Goal: Transaction & Acquisition: Purchase product/service

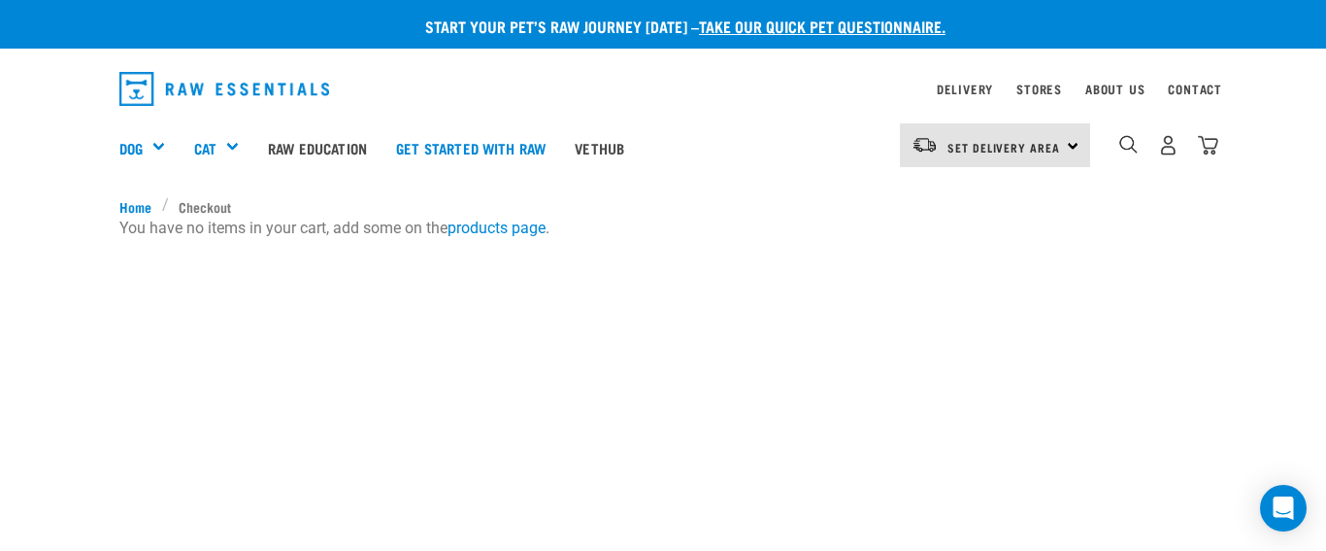
click at [1073, 142] on div "Set Delivery Area North Island South Island" at bounding box center [995, 145] width 190 height 44
click at [977, 198] on link "[GEOGRAPHIC_DATA]" at bounding box center [993, 200] width 186 height 43
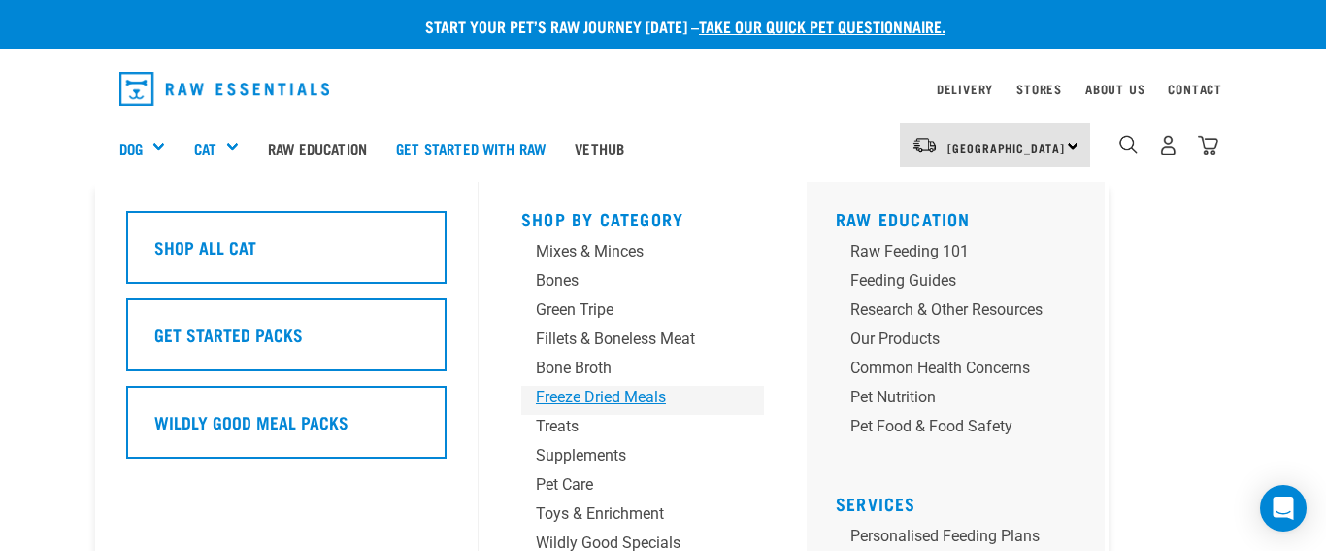
click at [567, 397] on div "Freeze Dried Meals" at bounding box center [627, 396] width 182 height 23
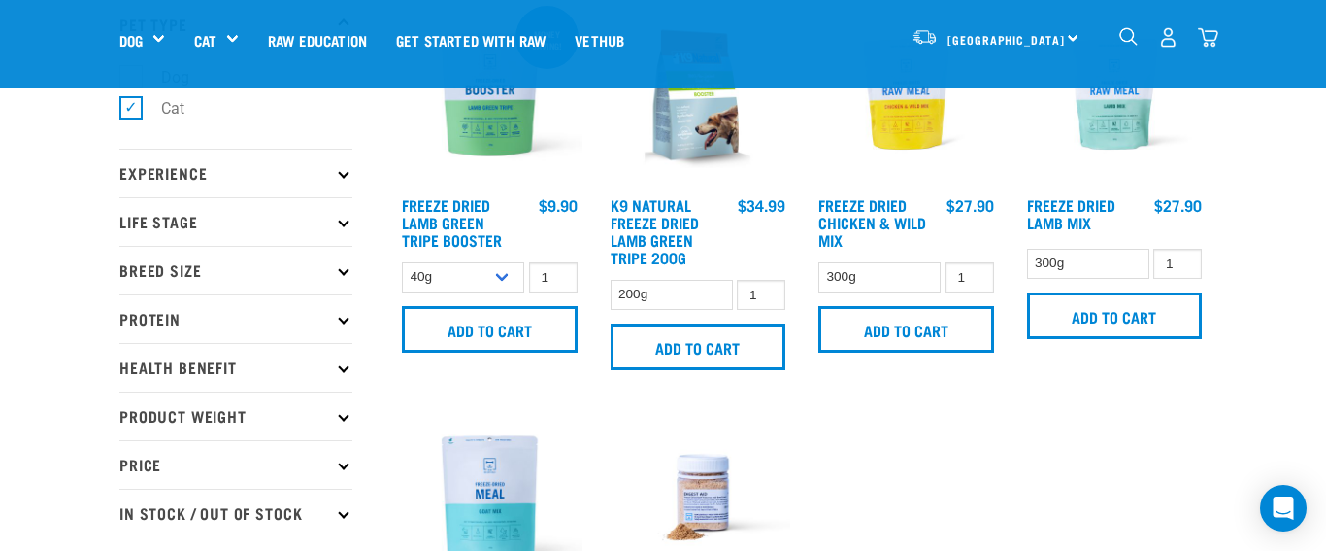
scroll to position [133, 0]
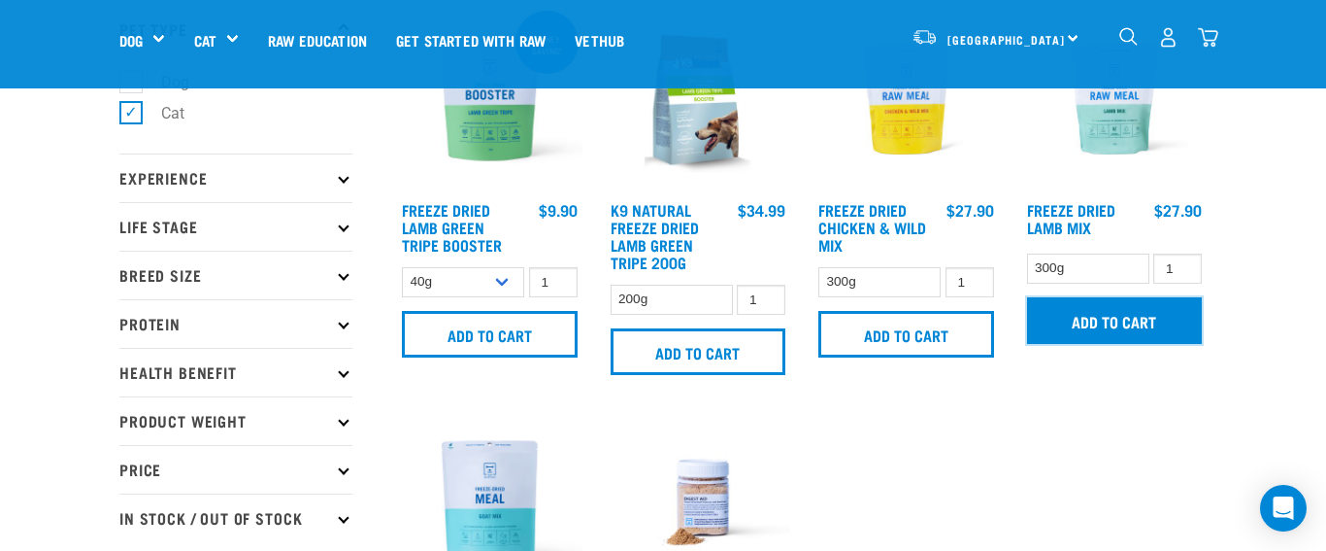
click at [1125, 318] on input "Add to cart" at bounding box center [1115, 320] width 176 height 47
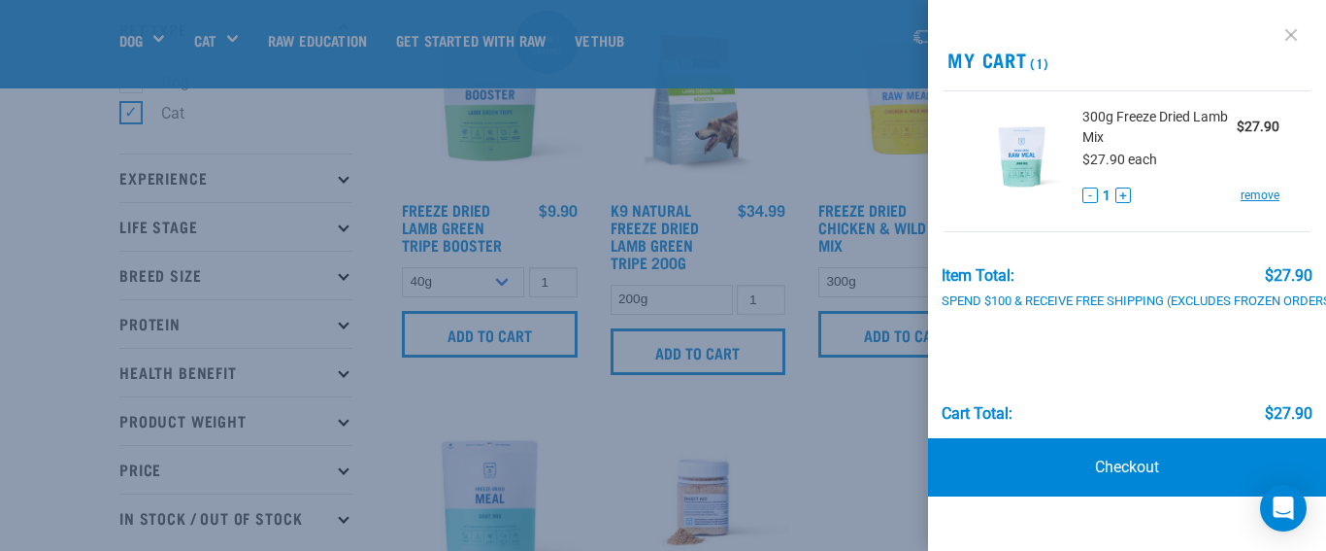
click at [1294, 33] on link at bounding box center [1291, 34] width 31 height 31
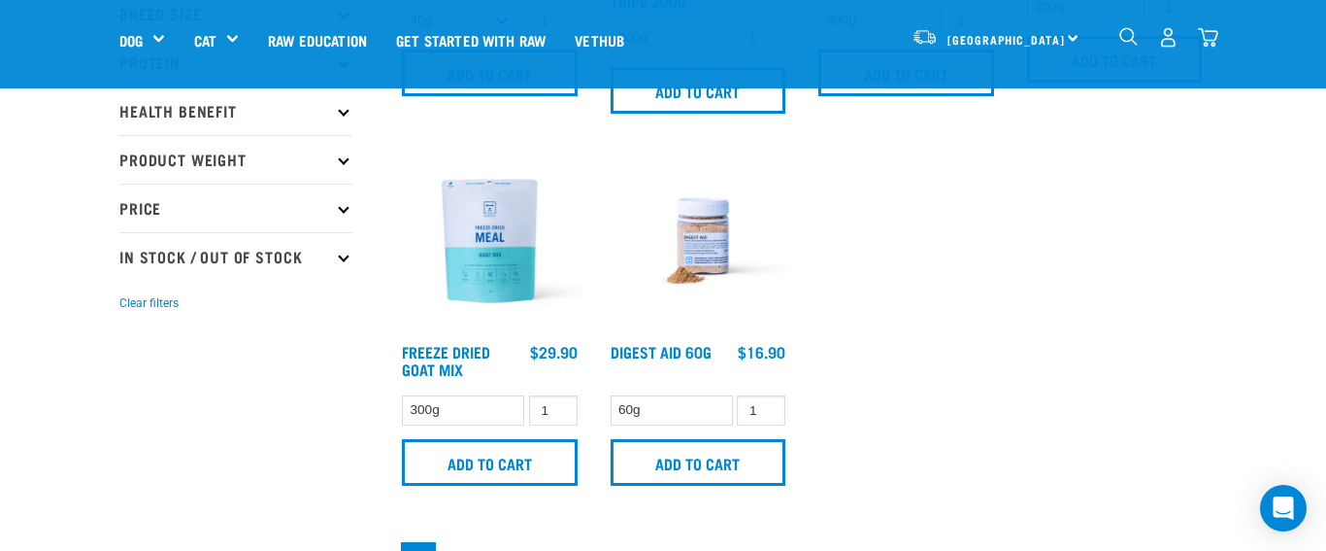
scroll to position [401, 0]
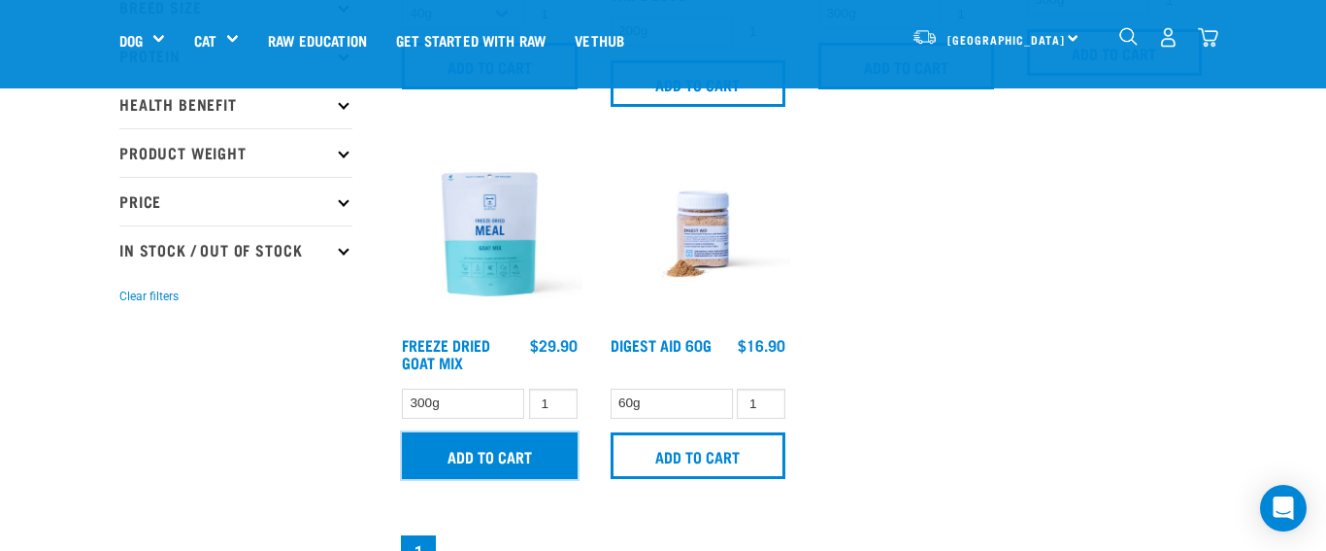
click at [508, 449] on input "Add to cart" at bounding box center [490, 455] width 176 height 47
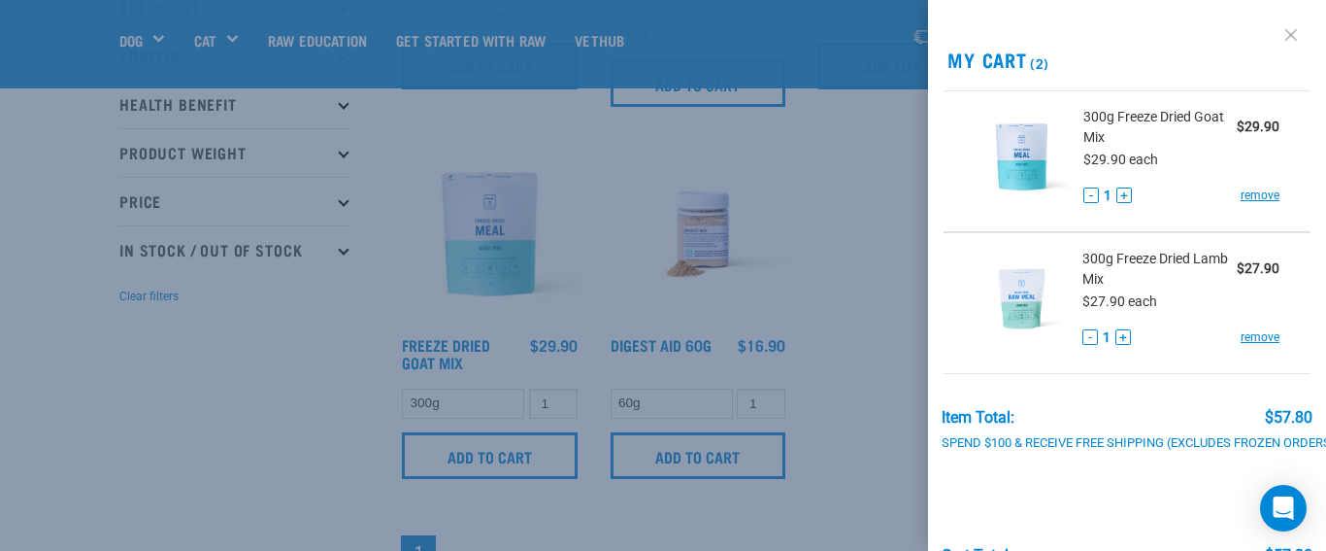
click at [1289, 31] on link at bounding box center [1291, 34] width 31 height 31
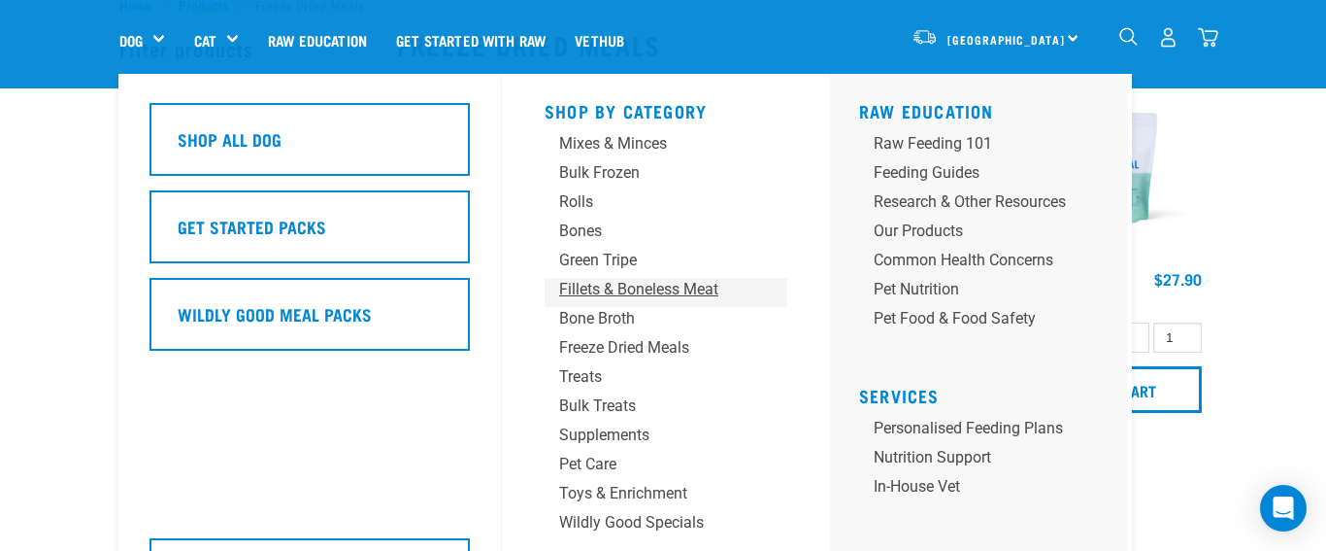
scroll to position [76, 0]
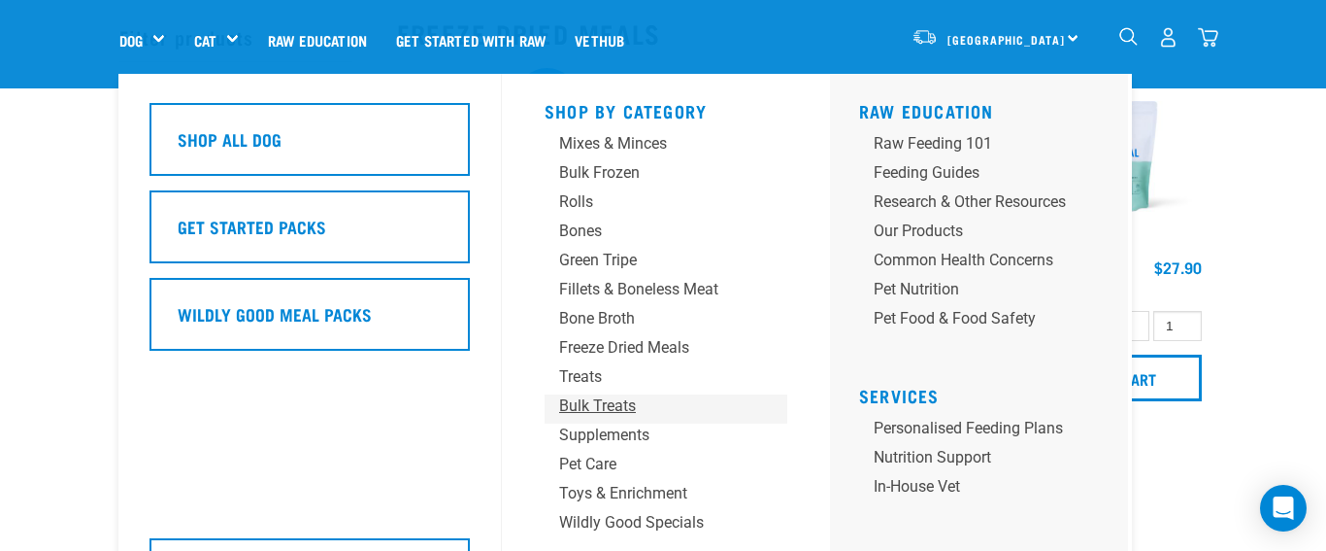
click at [595, 404] on div "Bulk Treats" at bounding box center [650, 405] width 182 height 23
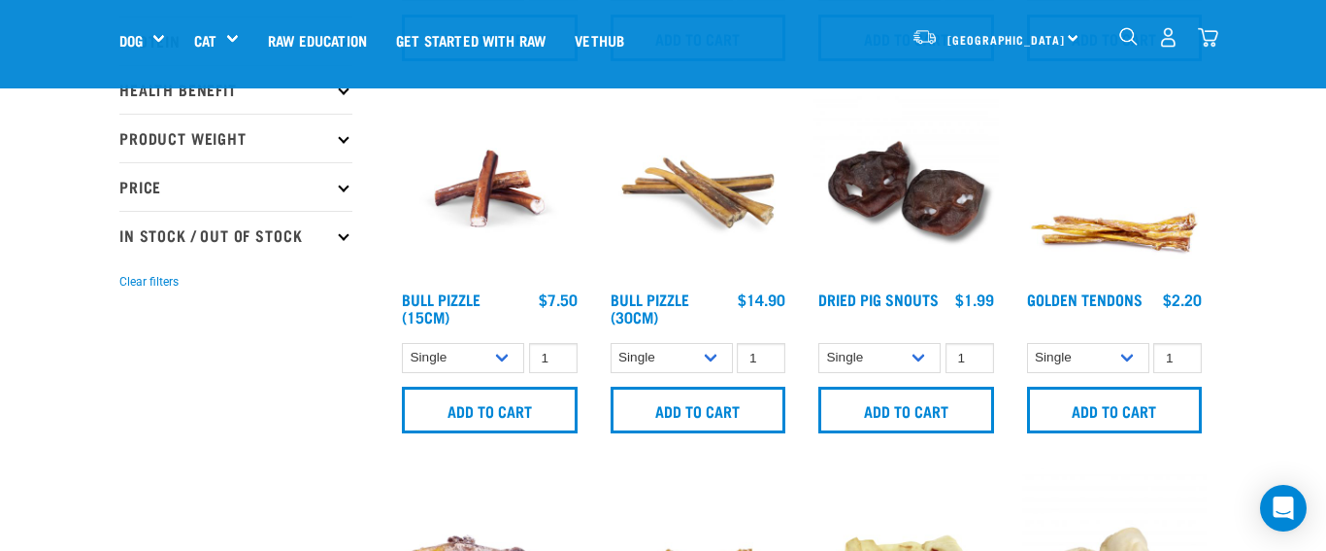
scroll to position [420, 0]
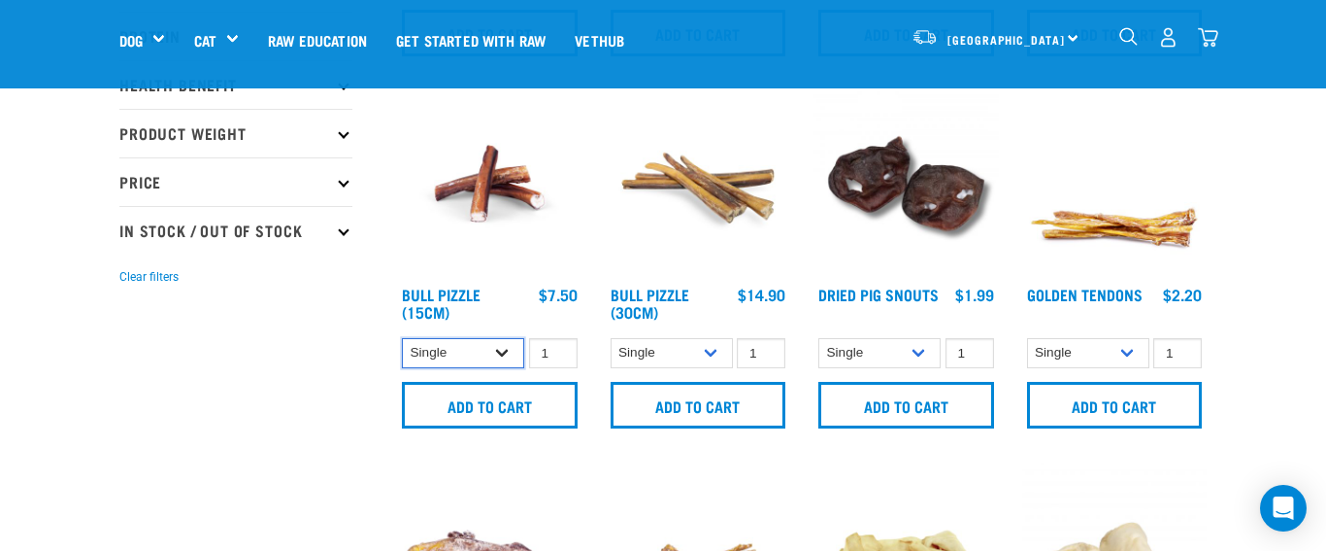
click at [504, 353] on select "Single 10 per pack 25 per pack" at bounding box center [463, 353] width 122 height 30
click at [506, 347] on select "Single 10 per pack 25 per pack" at bounding box center [463, 353] width 122 height 30
select select "682000"
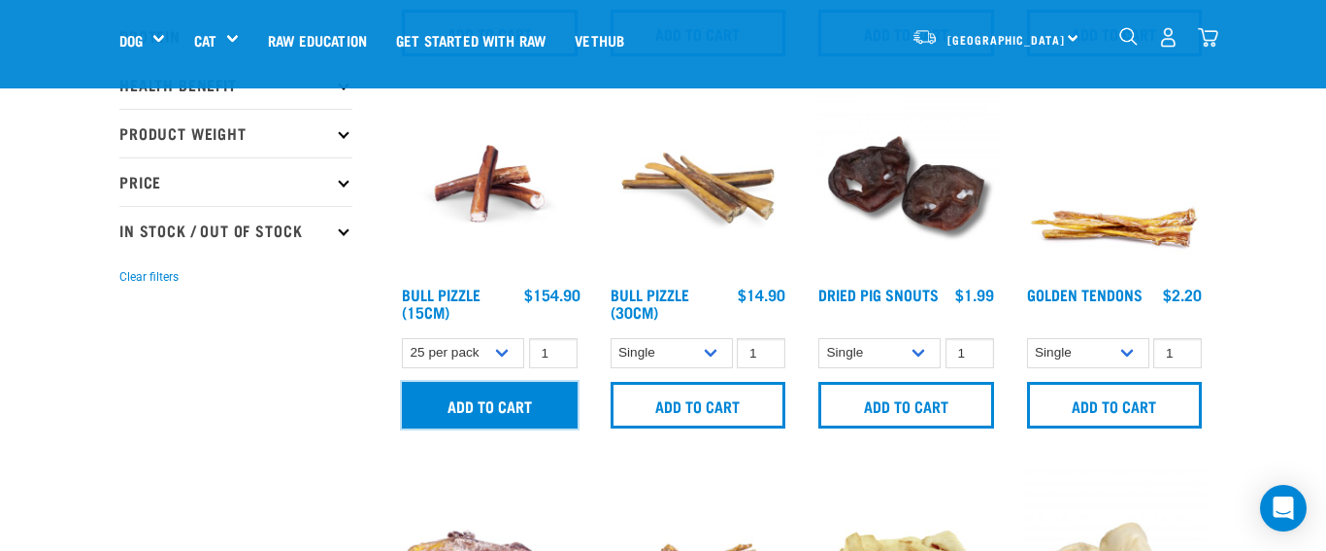
click at [504, 401] on input "Add to cart" at bounding box center [490, 405] width 176 height 47
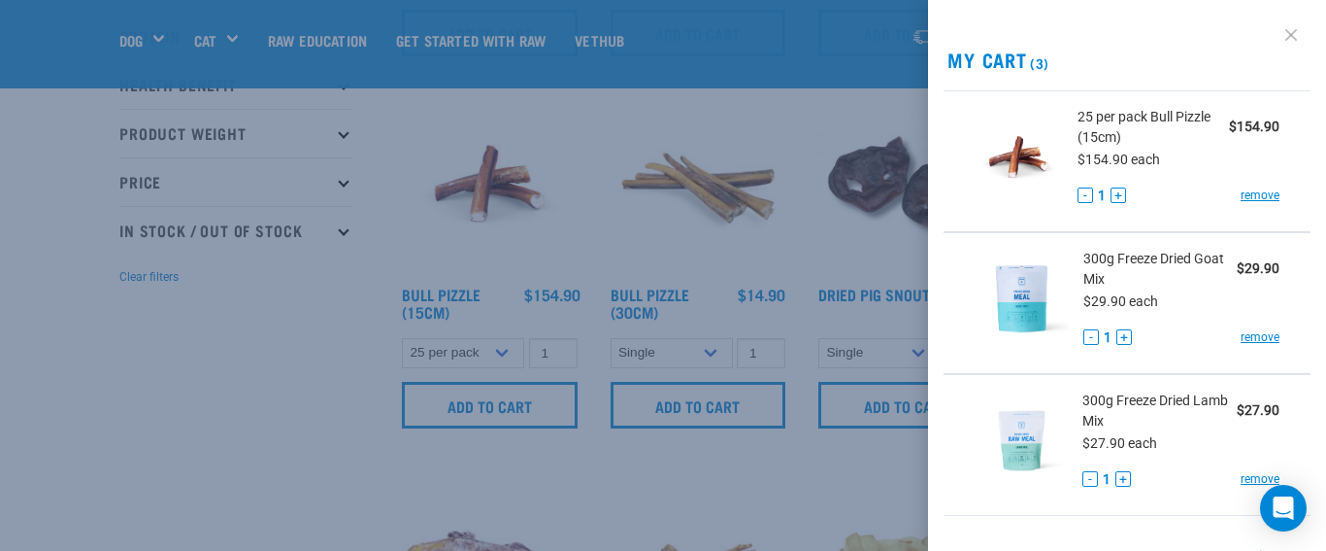
click at [1292, 28] on link at bounding box center [1291, 34] width 31 height 31
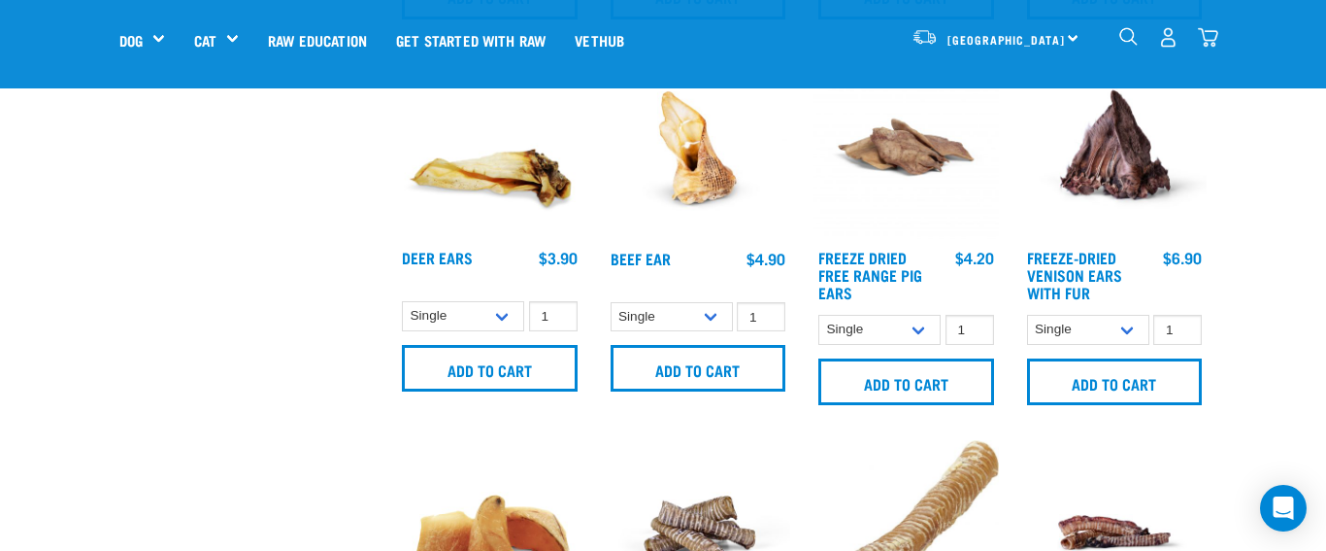
scroll to position [1205, 0]
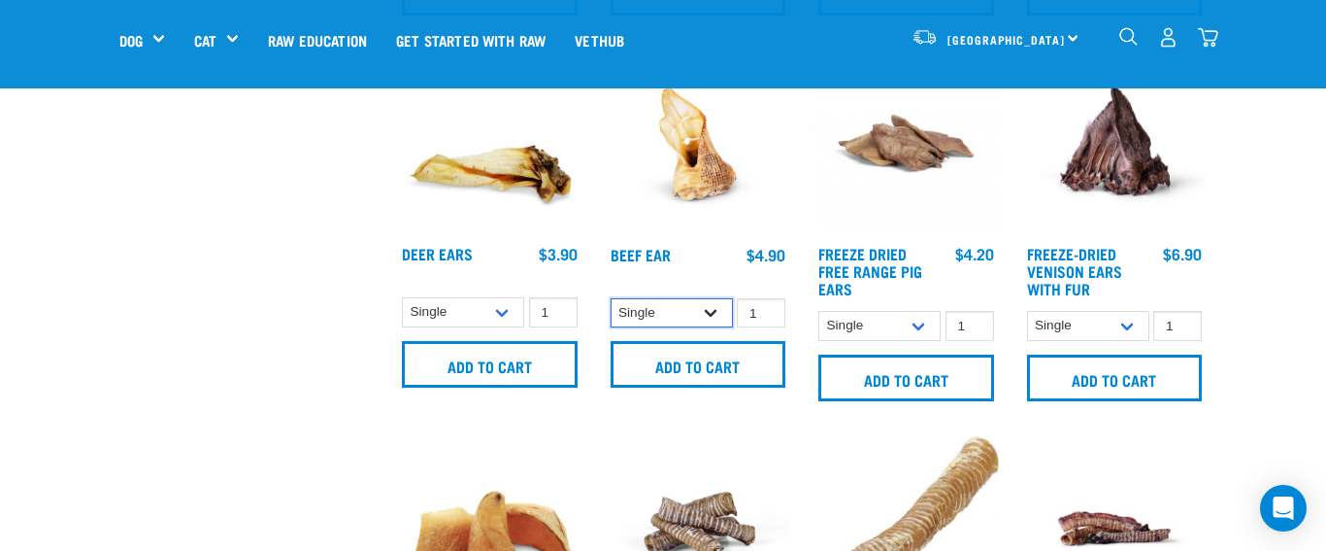
click at [713, 311] on select "Single 10 per pack 25 per pack" at bounding box center [672, 313] width 122 height 30
select select "682020"
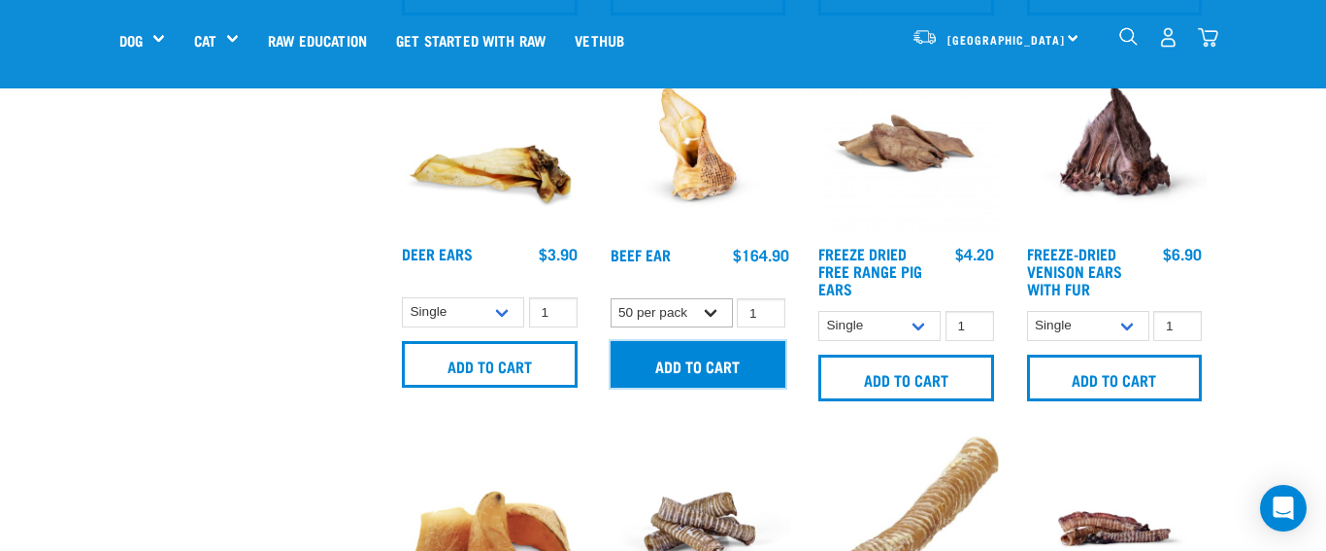
click at [683, 365] on input "Add to cart" at bounding box center [699, 364] width 176 height 47
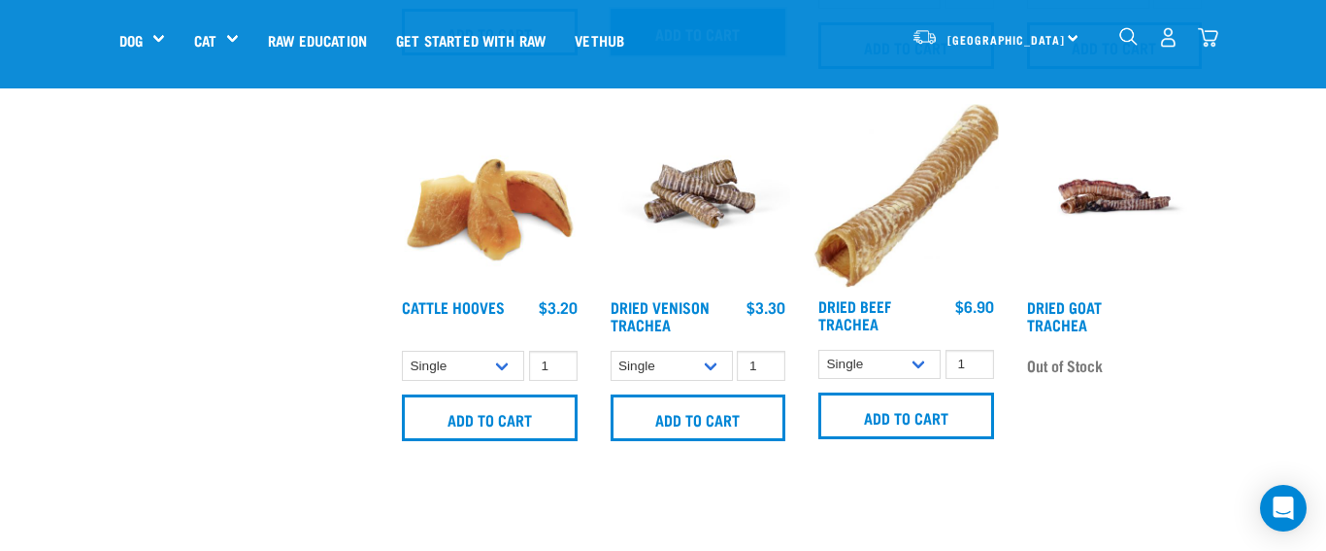
scroll to position [1563, 0]
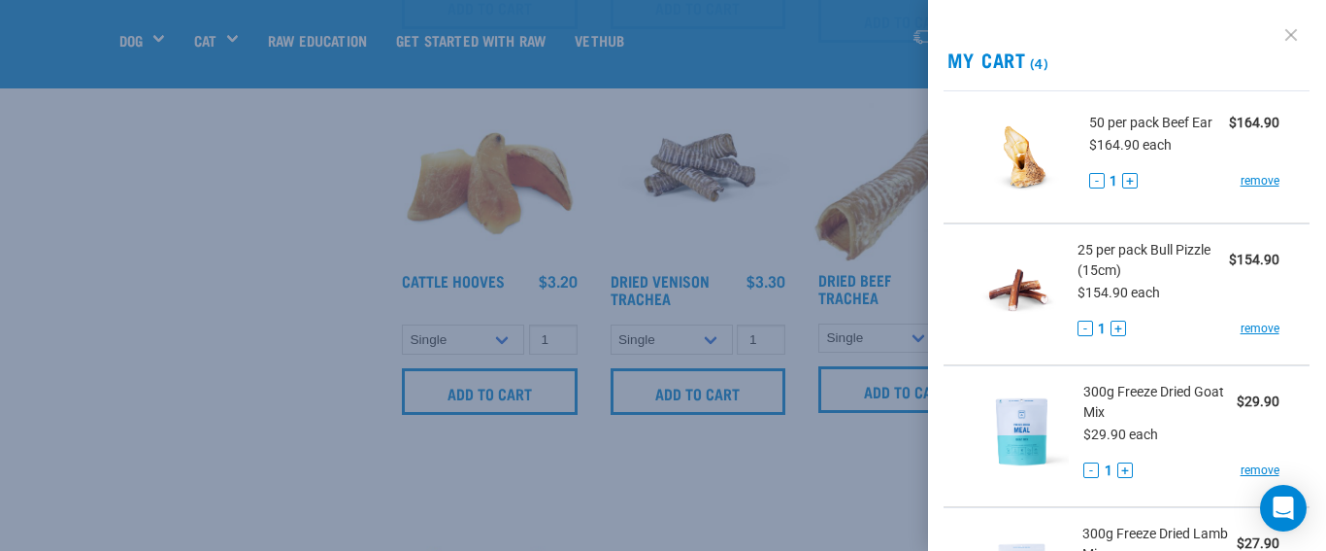
click at [1292, 30] on link at bounding box center [1291, 34] width 31 height 31
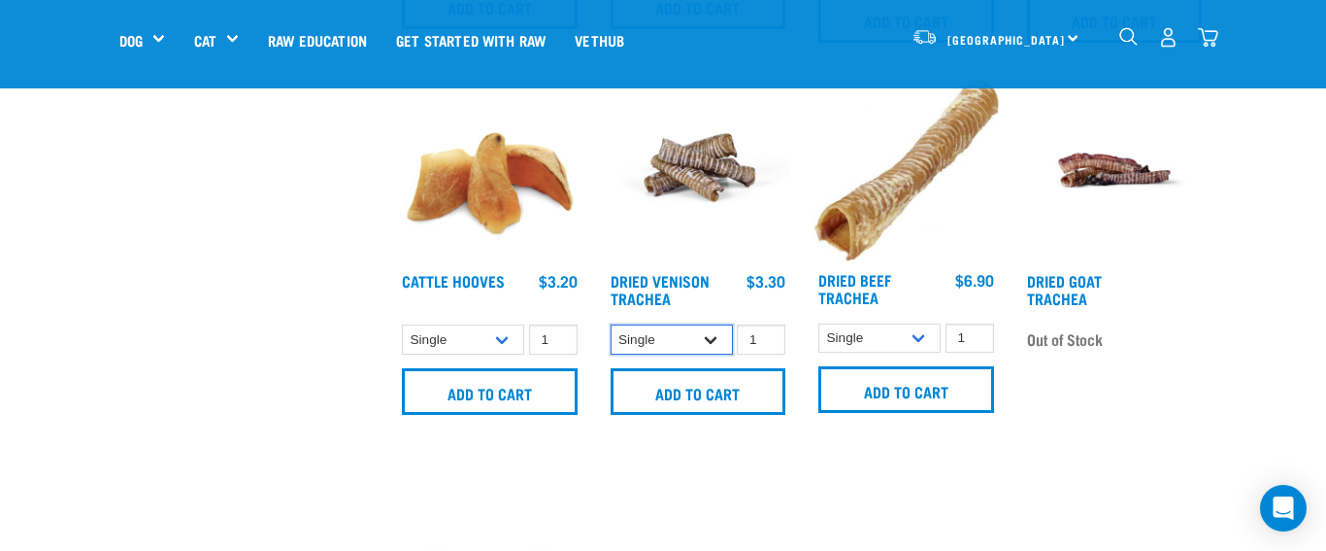
click at [712, 340] on select "Single 10 per pack 25 per pack" at bounding box center [672, 339] width 122 height 30
select select "682017"
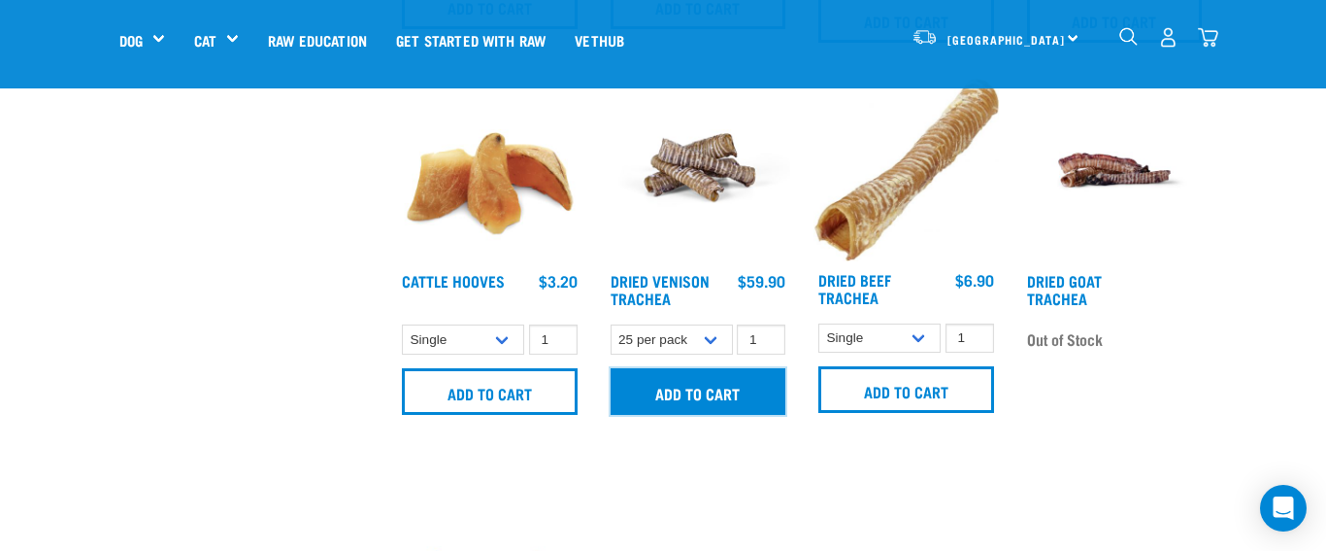
click at [716, 388] on input "Add to cart" at bounding box center [699, 391] width 176 height 47
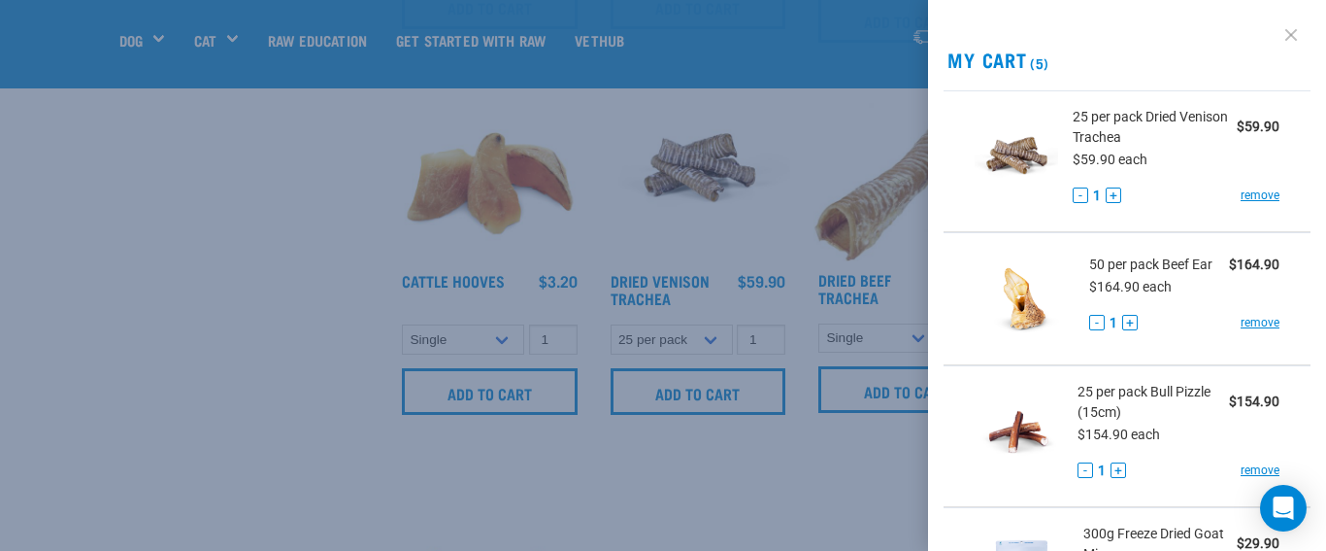
click at [1292, 31] on link at bounding box center [1291, 34] width 31 height 31
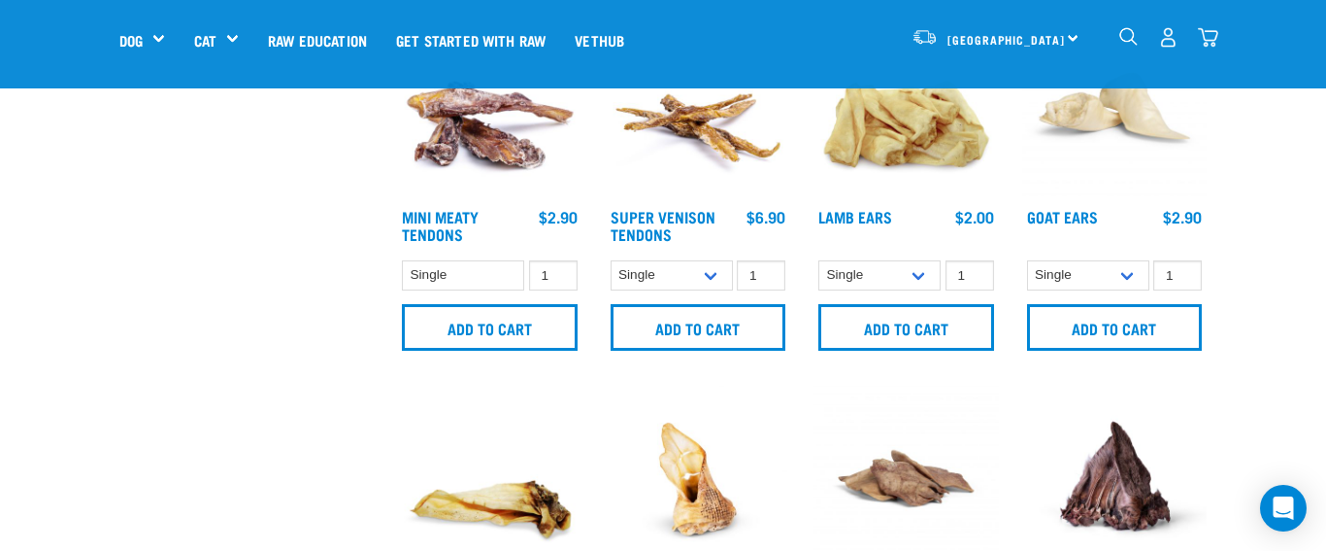
scroll to position [0, 0]
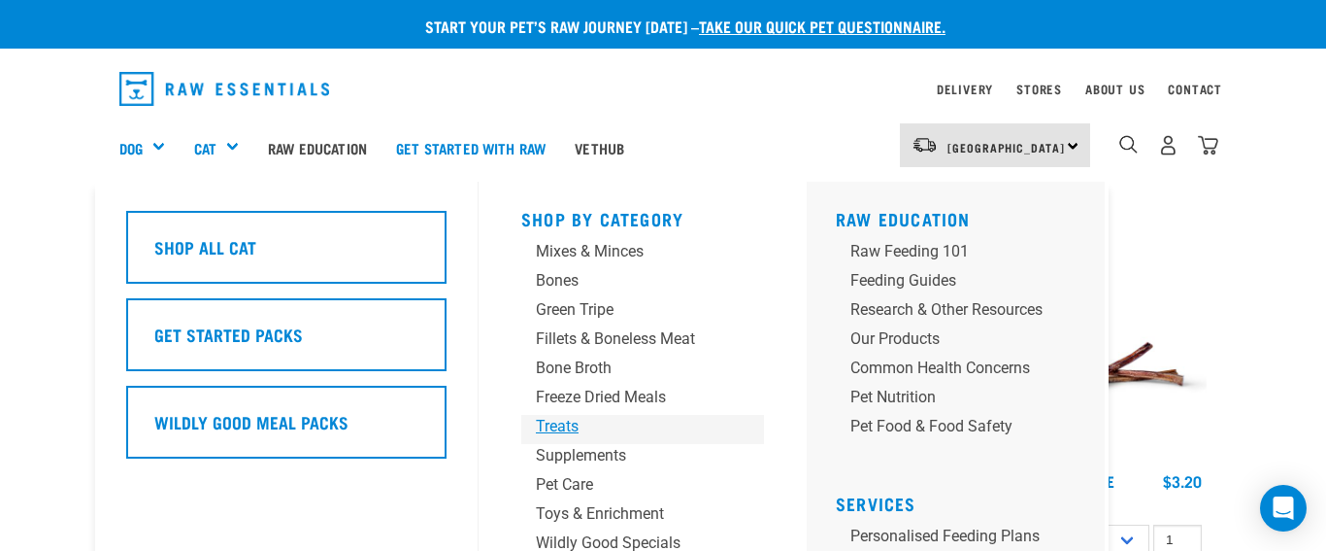
click at [567, 429] on div "Treats" at bounding box center [627, 426] width 182 height 23
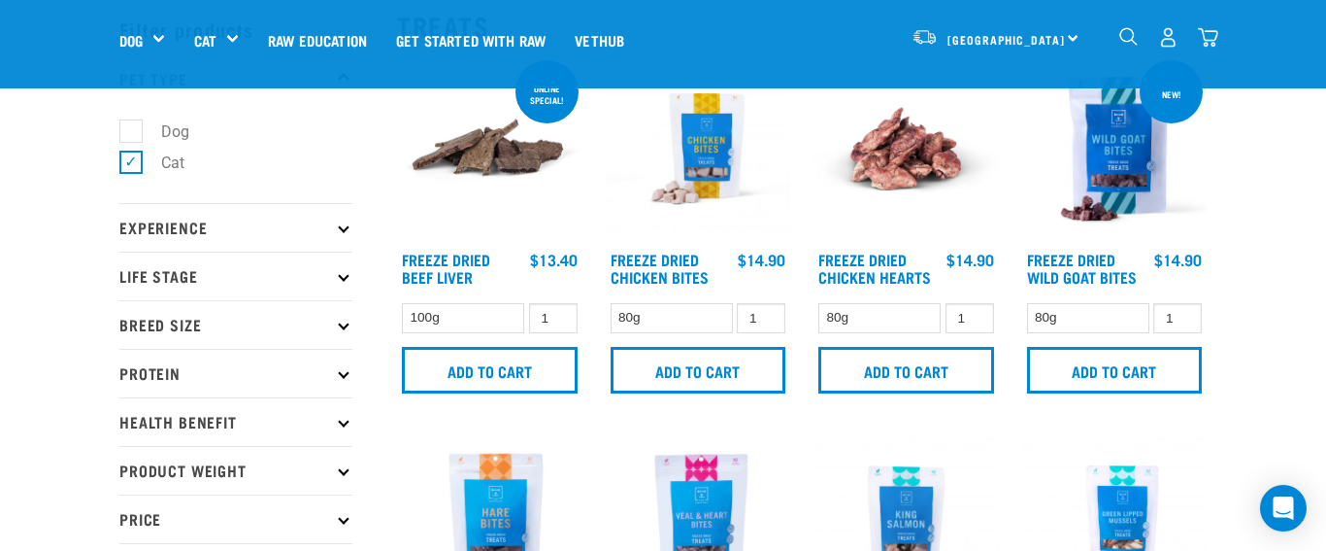
scroll to position [78, 0]
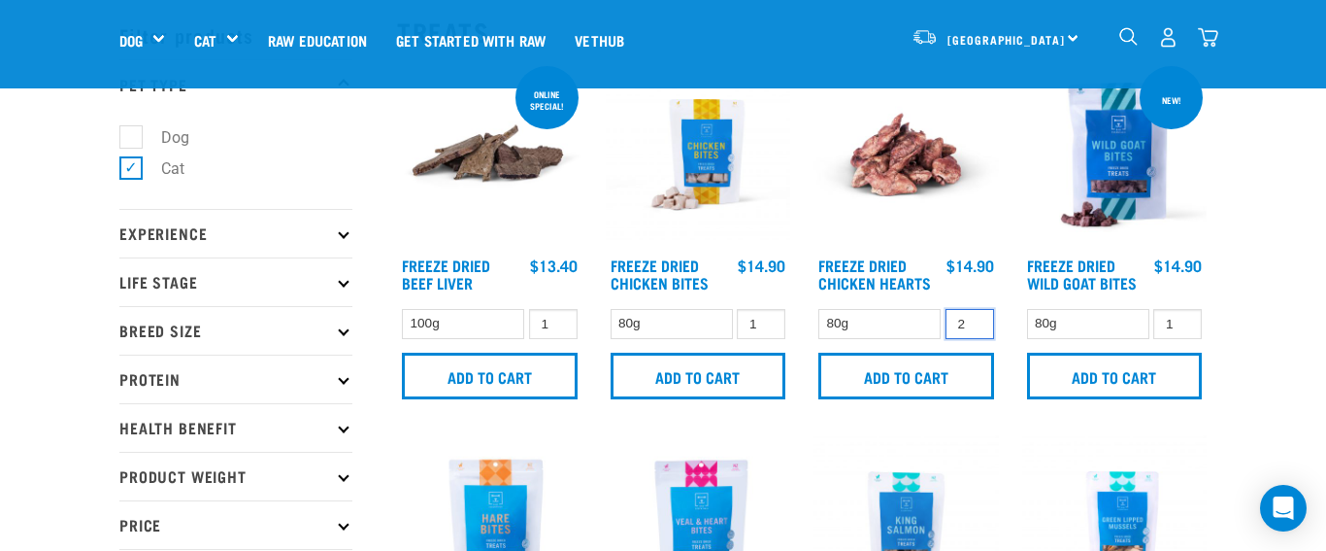
click at [974, 321] on input "2" at bounding box center [970, 324] width 49 height 30
type input "3"
click at [974, 321] on input "3" at bounding box center [970, 324] width 49 height 30
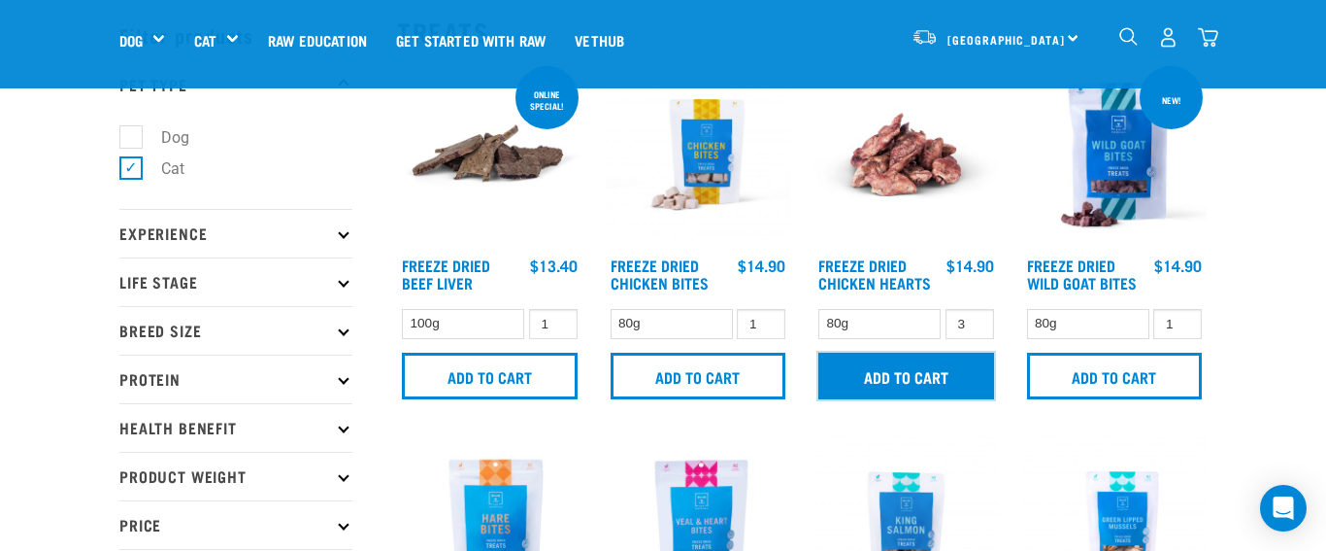
click at [911, 375] on input "Add to cart" at bounding box center [907, 375] width 176 height 47
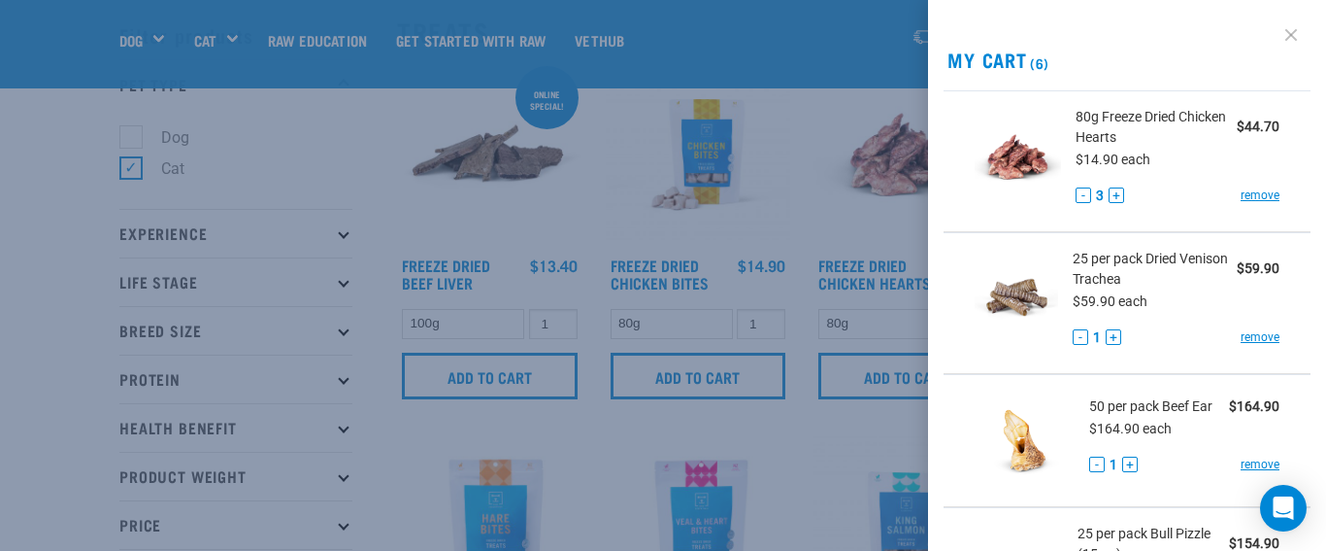
click at [1291, 30] on link at bounding box center [1291, 34] width 31 height 31
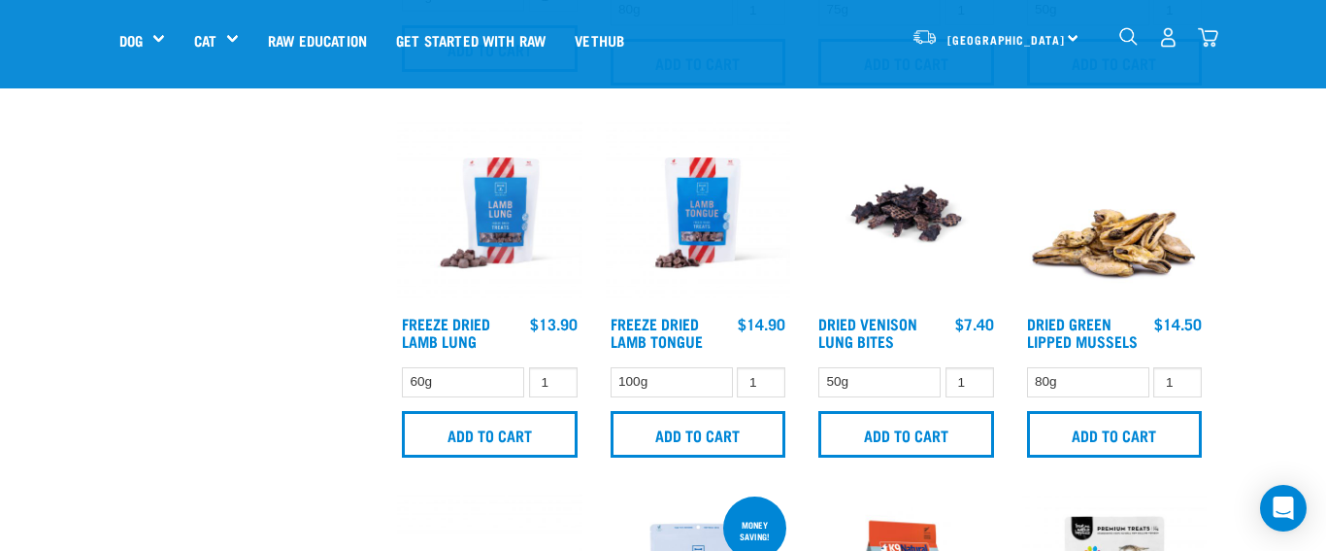
scroll to position [781, 0]
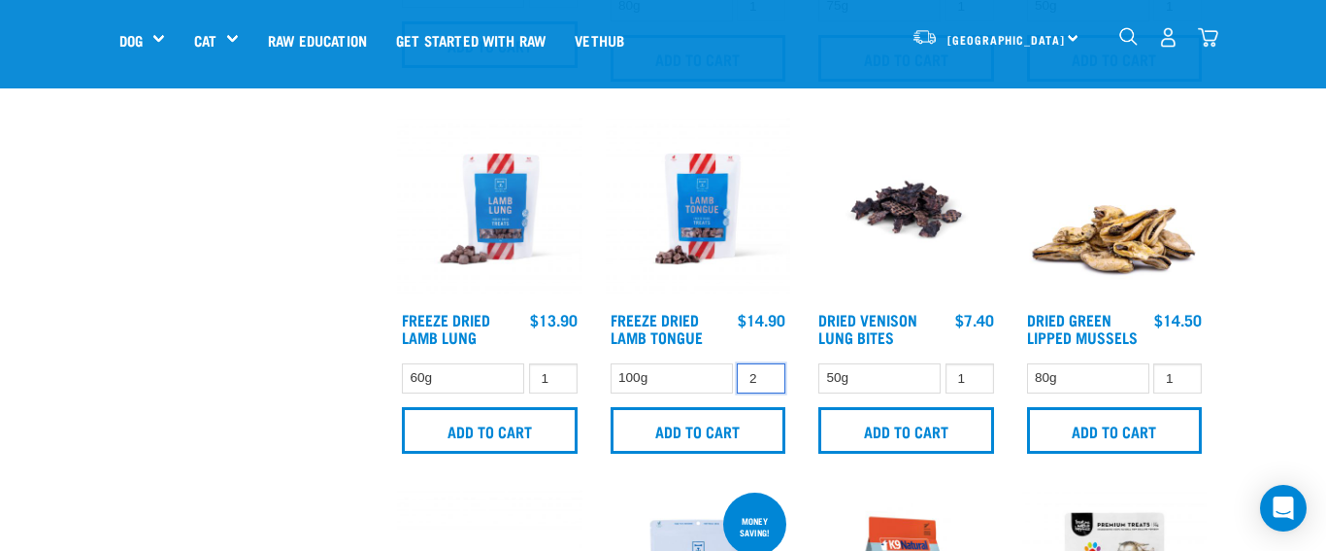
click at [766, 374] on input "2" at bounding box center [761, 378] width 49 height 30
click at [766, 374] on input "3" at bounding box center [761, 378] width 49 height 30
type input "4"
click at [766, 374] on input "4" at bounding box center [761, 378] width 49 height 30
type input "2"
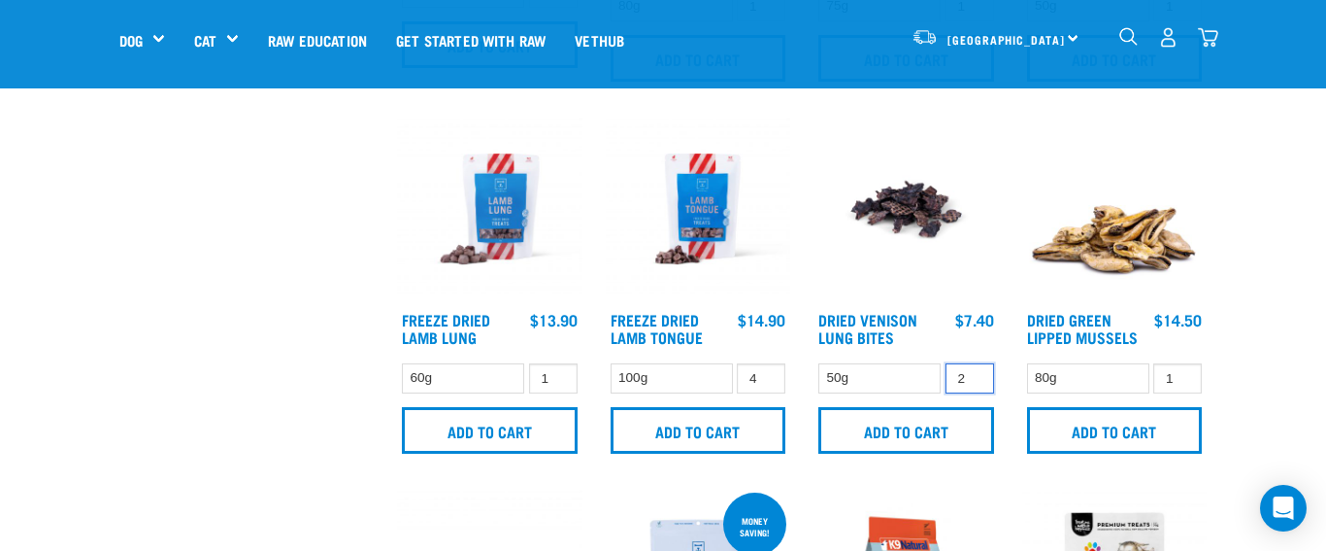
click at [975, 374] on input "2" at bounding box center [970, 378] width 49 height 30
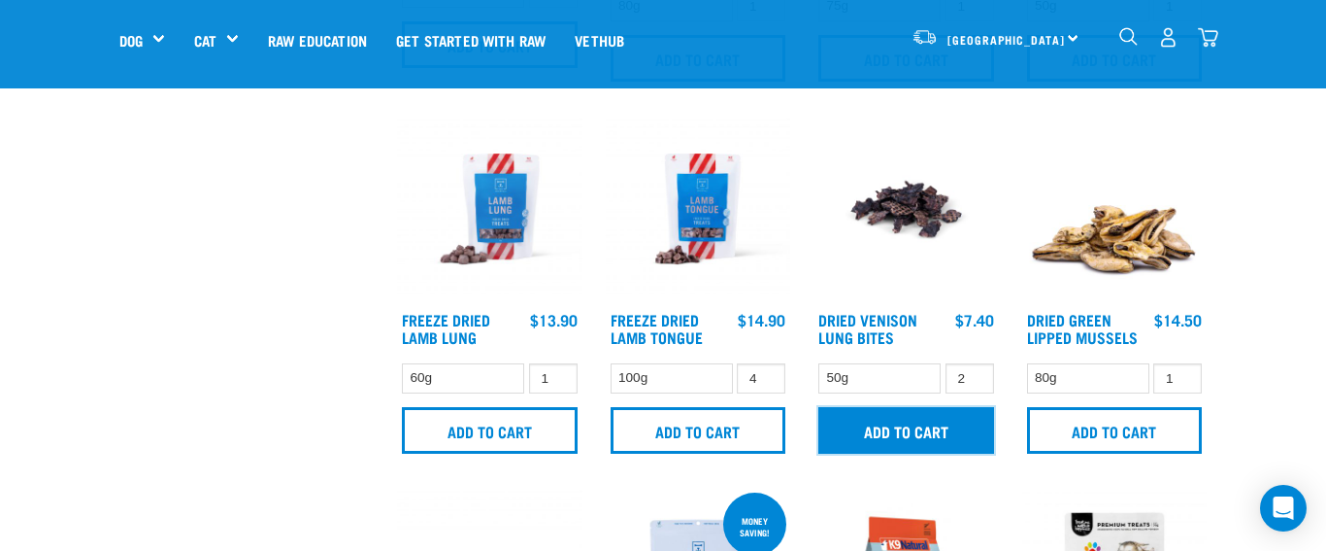
click at [911, 432] on input "Add to cart" at bounding box center [907, 430] width 176 height 47
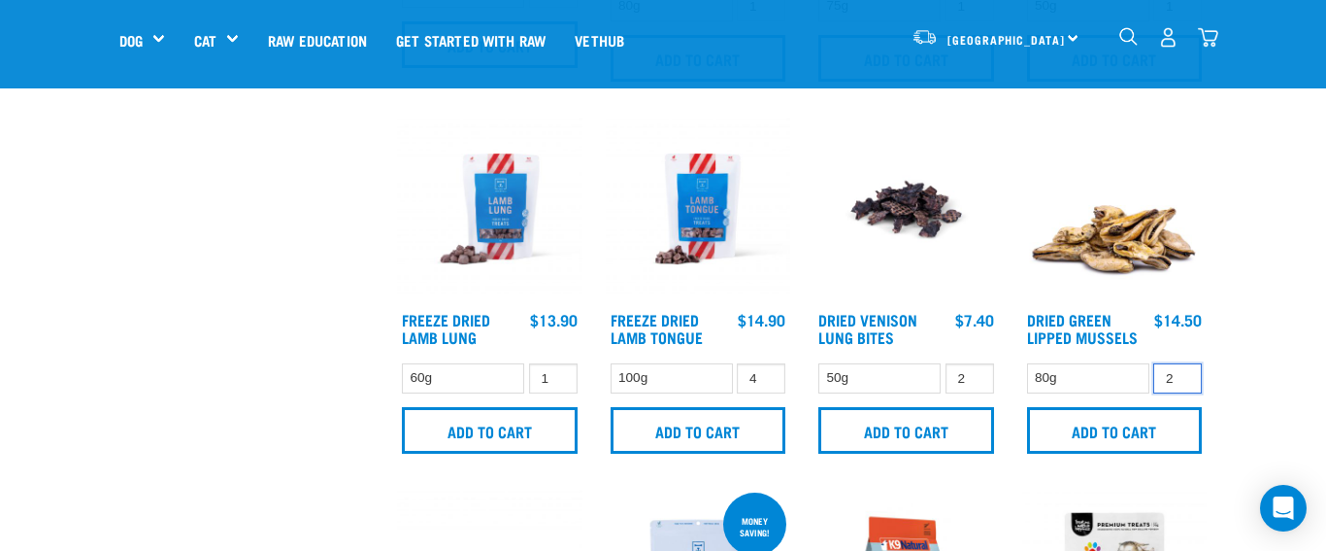
click at [1185, 376] on input "2" at bounding box center [1178, 378] width 49 height 30
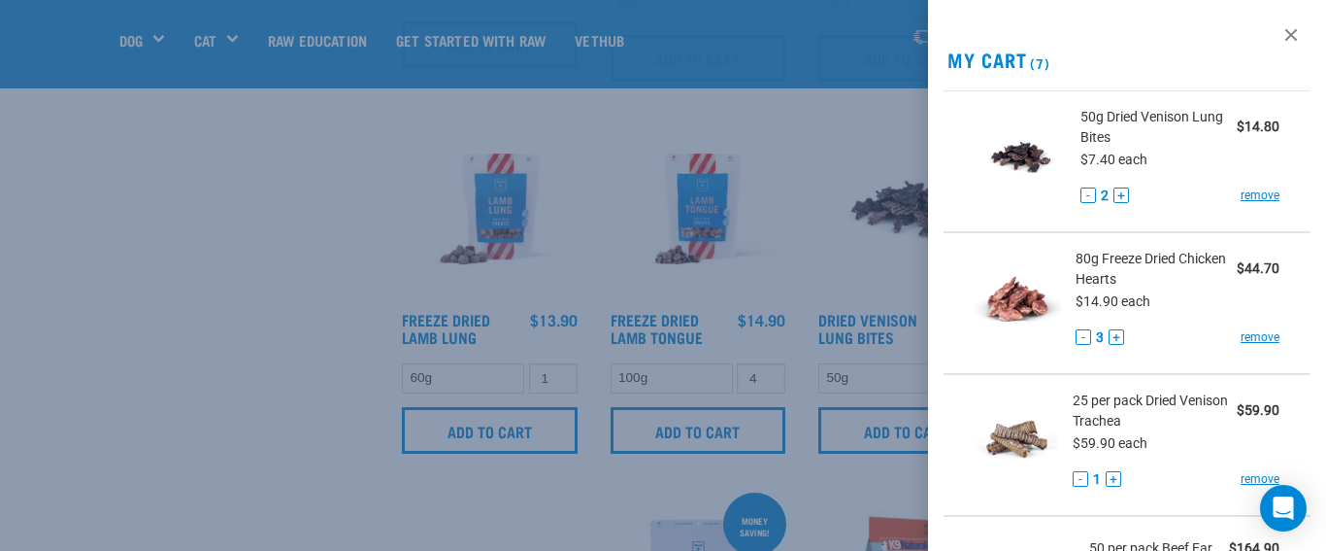
click at [1296, 34] on link at bounding box center [1291, 34] width 31 height 31
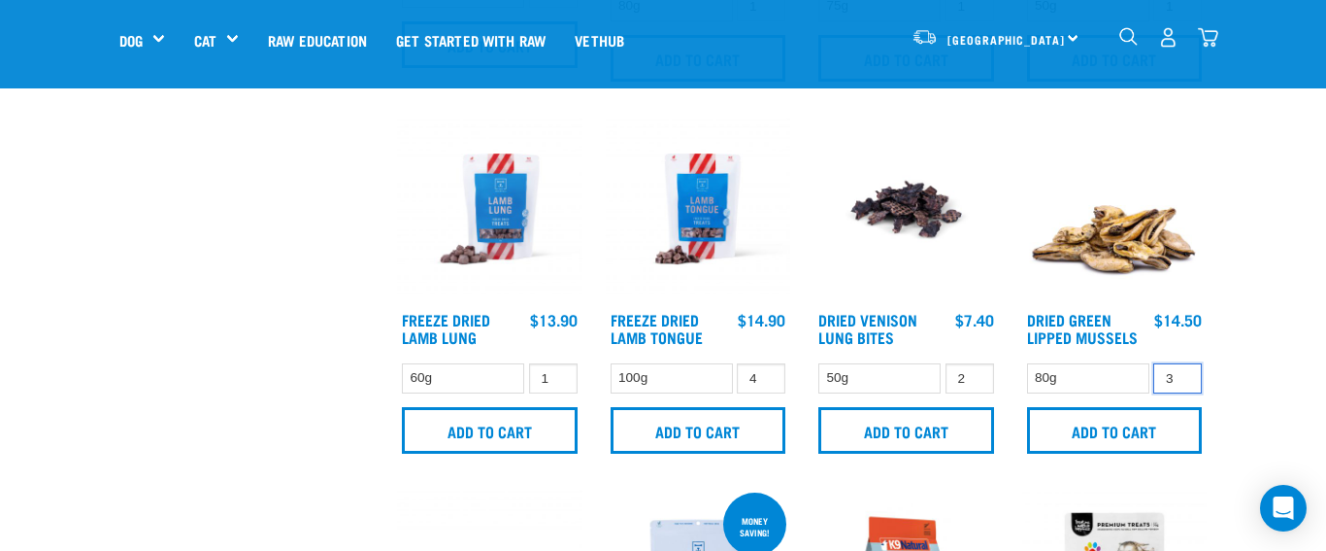
type input "3"
click at [1182, 375] on input "3" at bounding box center [1178, 378] width 49 height 30
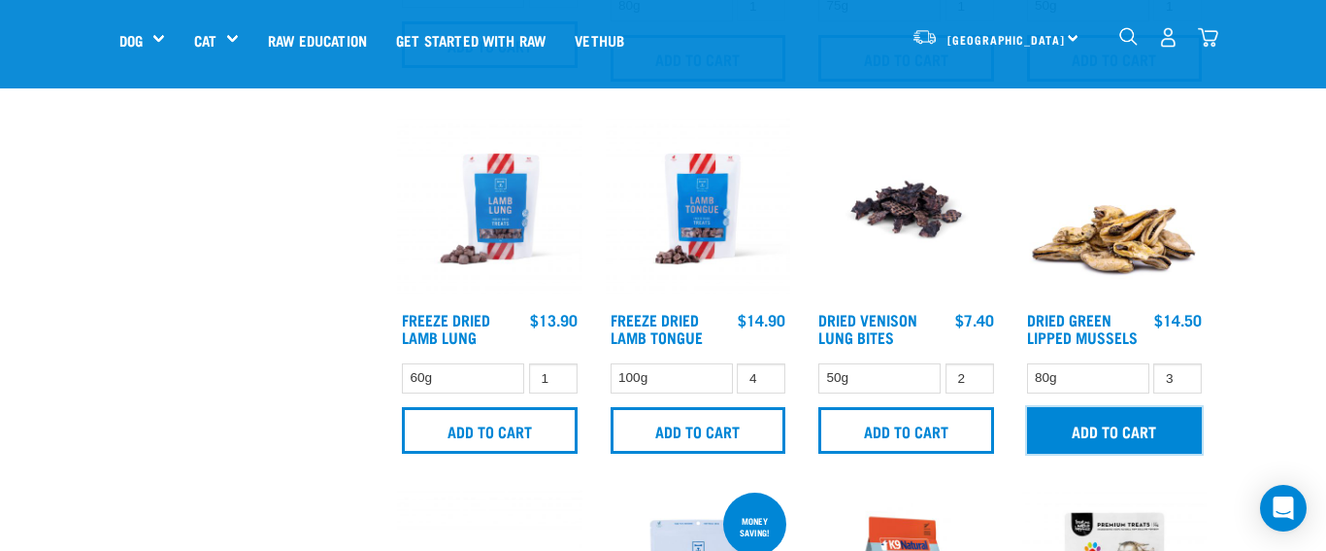
click at [1126, 430] on input "Add to cart" at bounding box center [1115, 430] width 176 height 47
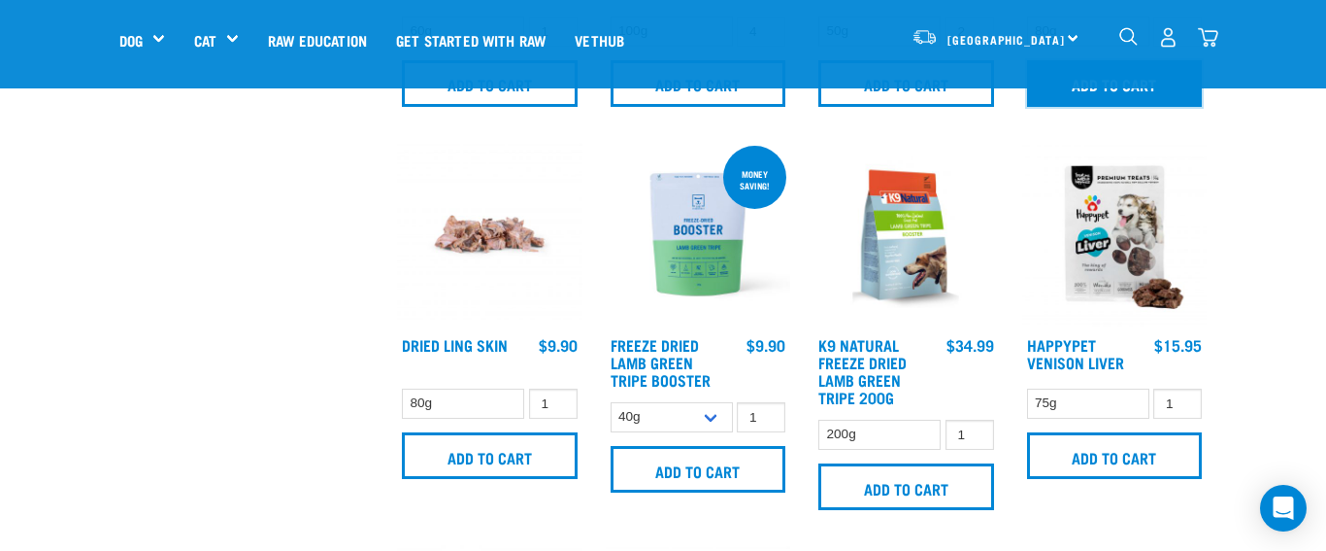
scroll to position [1109, 0]
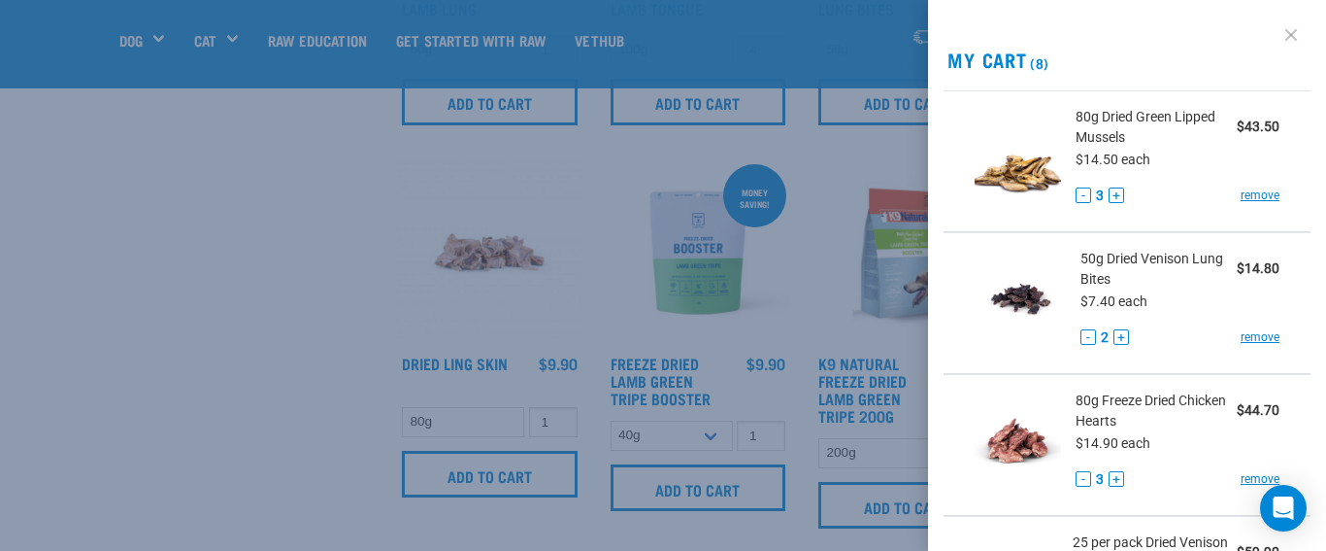
click at [1290, 31] on link at bounding box center [1291, 34] width 31 height 31
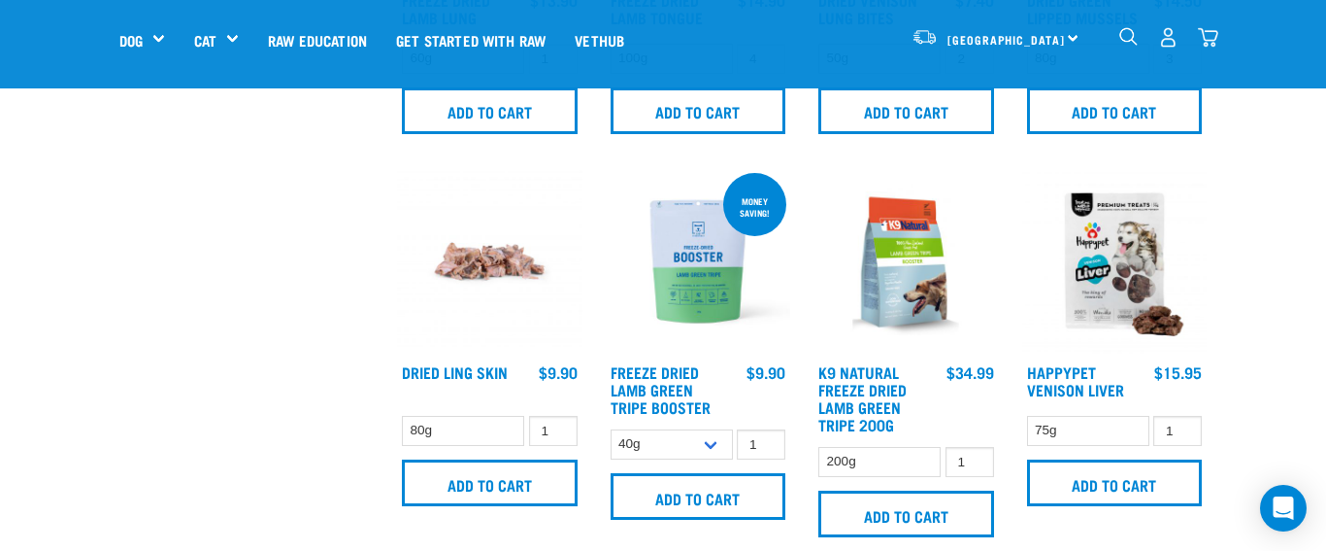
scroll to position [972, 0]
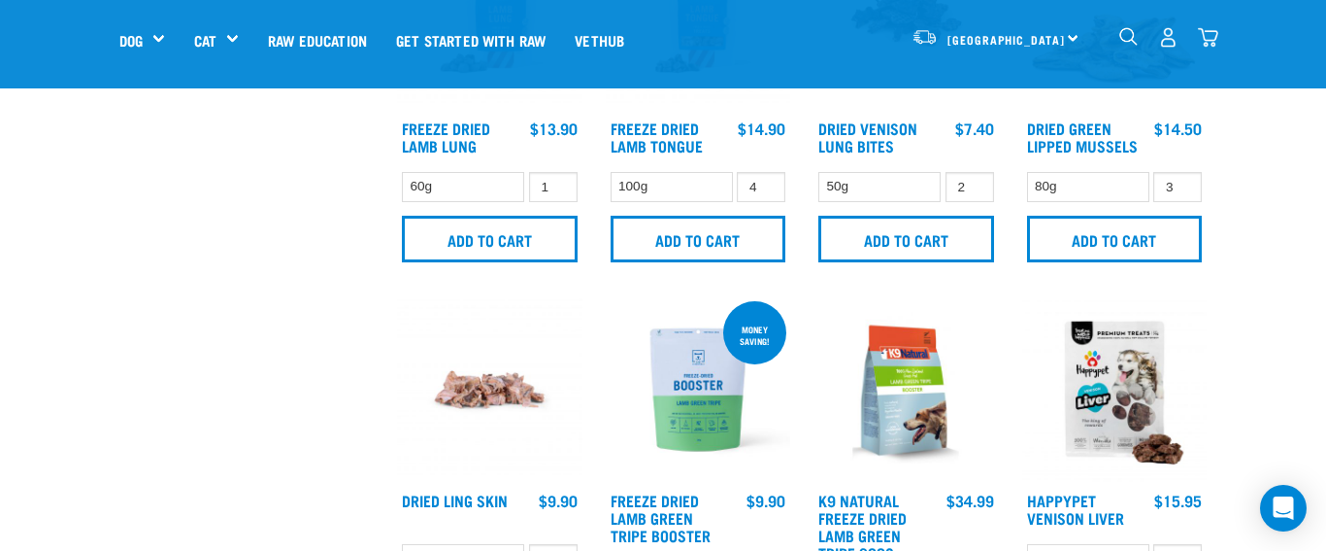
click at [1207, 38] on img "dropdown navigation" at bounding box center [1208, 37] width 20 height 20
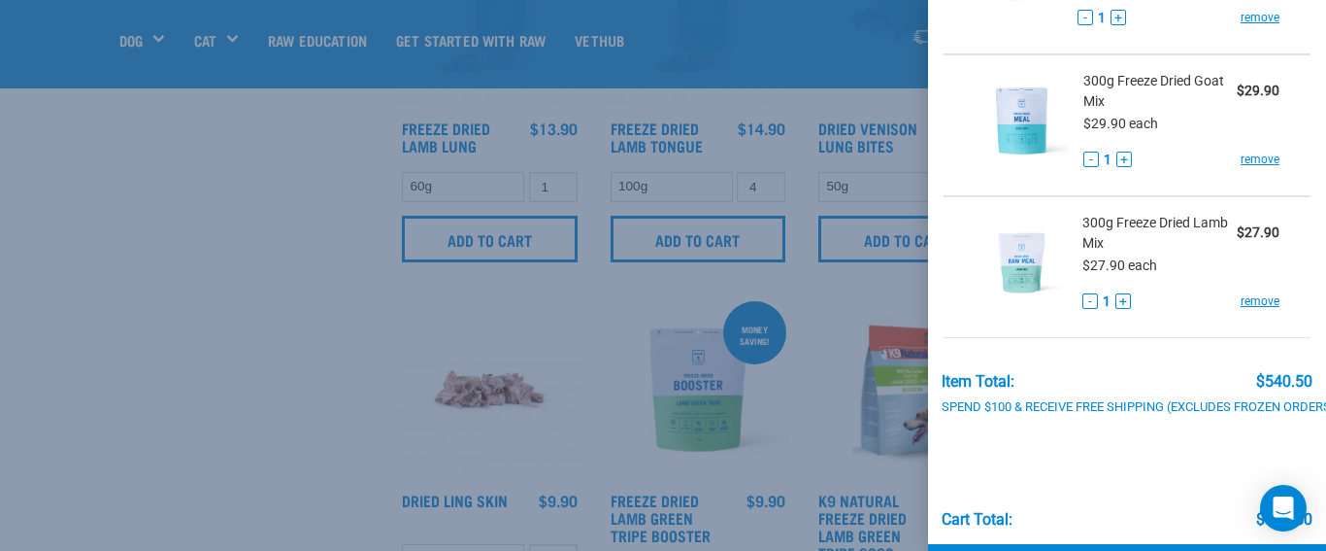
scroll to position [953, 0]
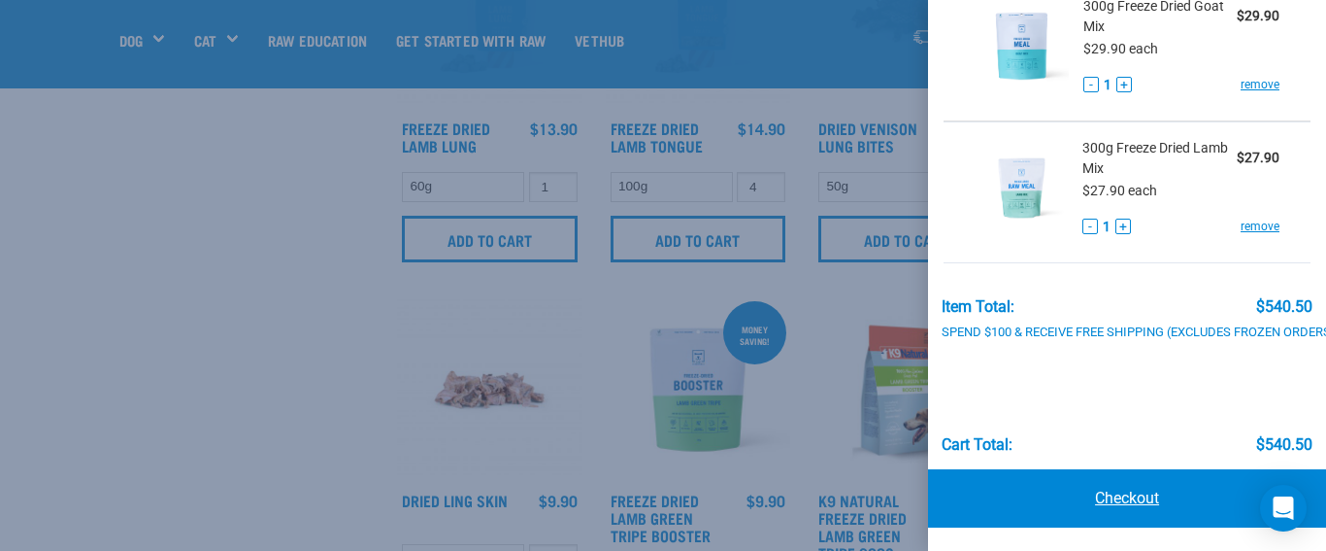
click at [1133, 493] on link "Checkout" at bounding box center [1127, 498] width 398 height 58
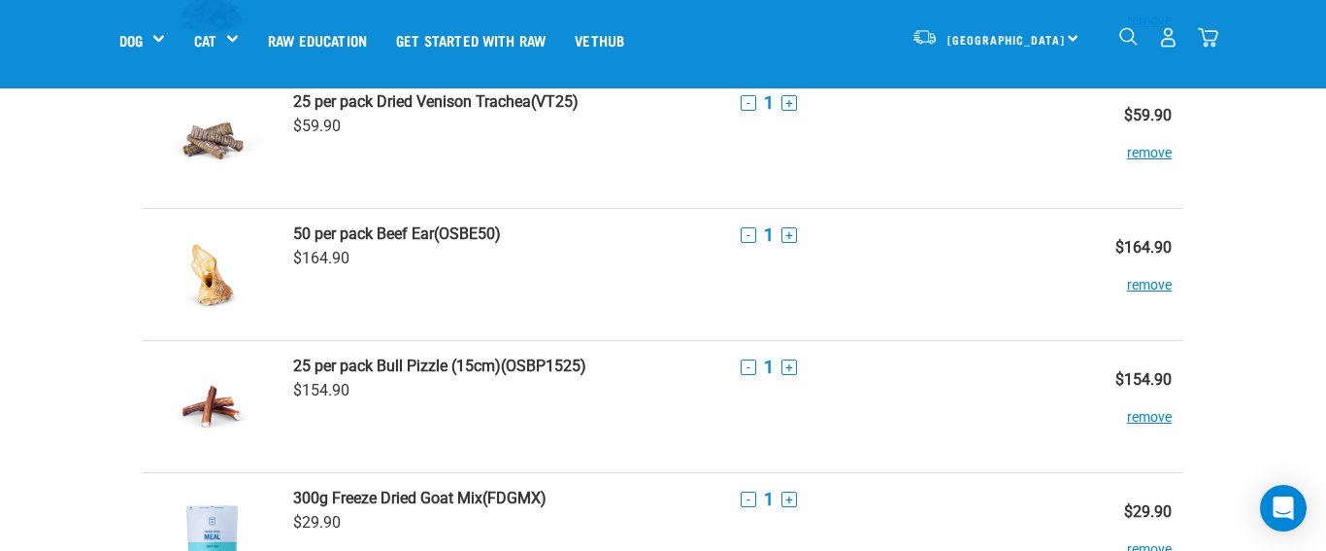
scroll to position [490, 0]
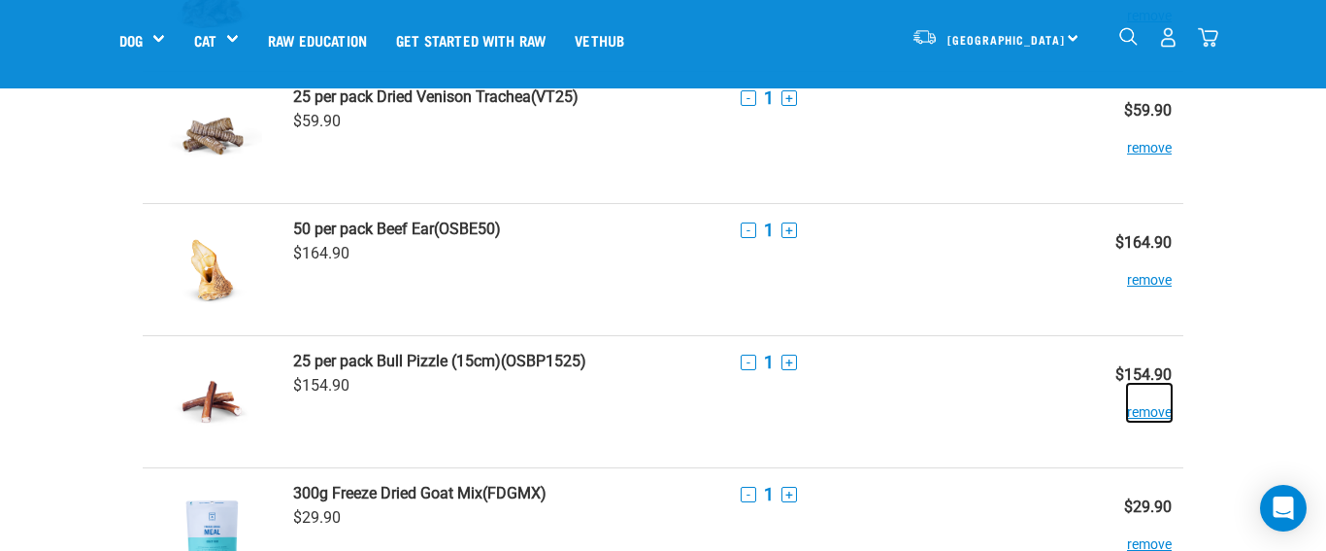
click at [1146, 414] on button "remove" at bounding box center [1149, 403] width 45 height 38
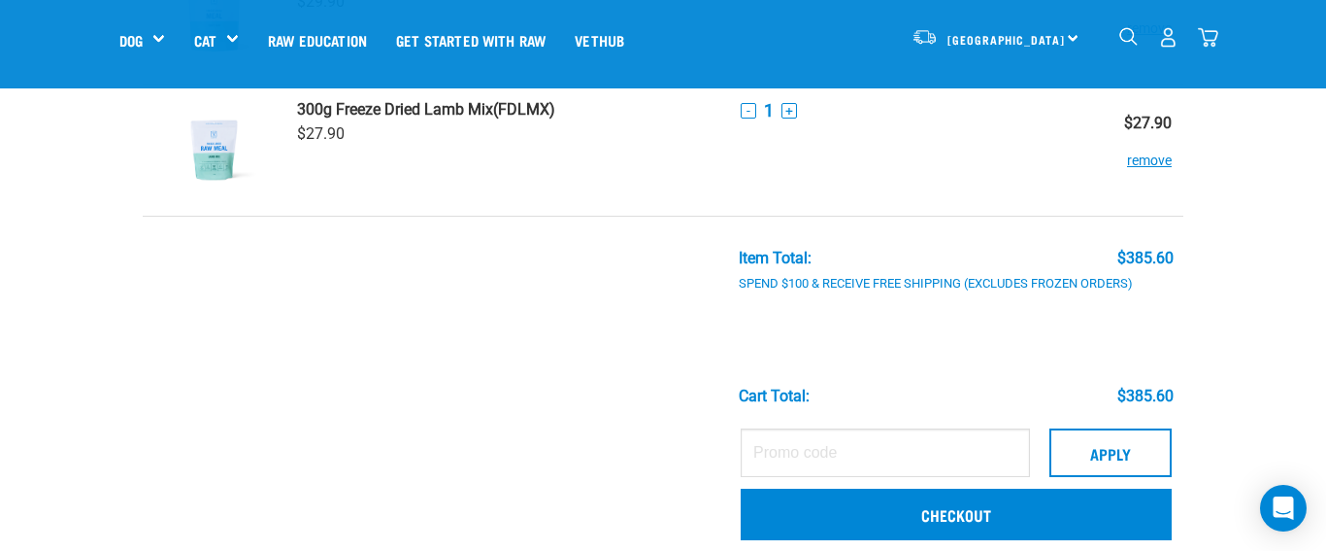
scroll to position [892, 0]
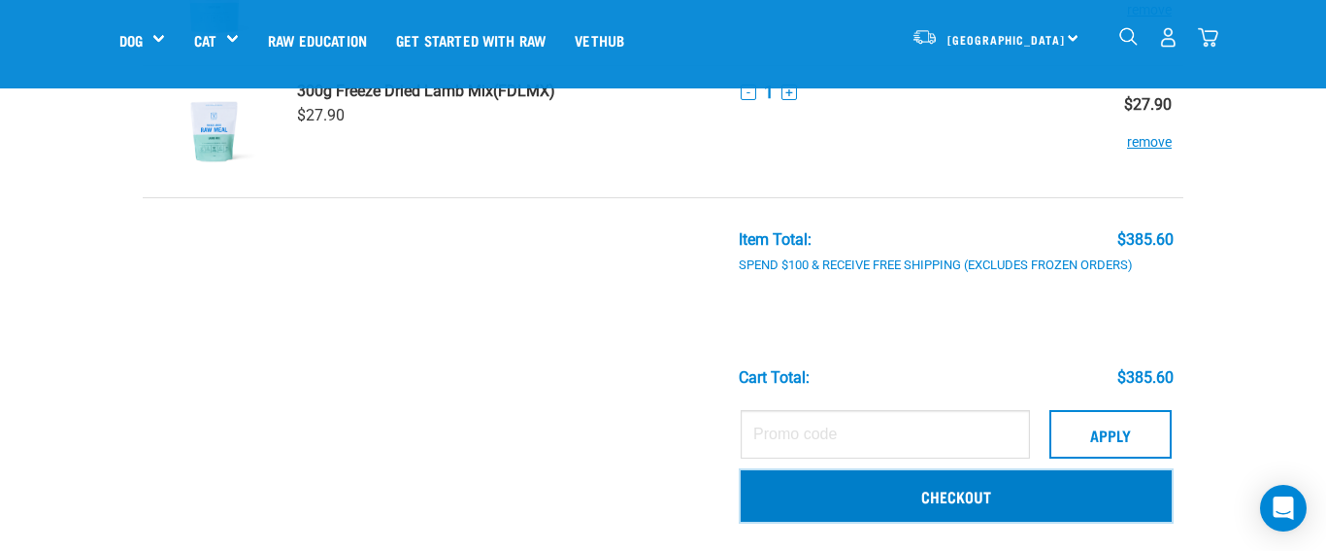
click at [1016, 497] on link "Checkout" at bounding box center [956, 495] width 431 height 50
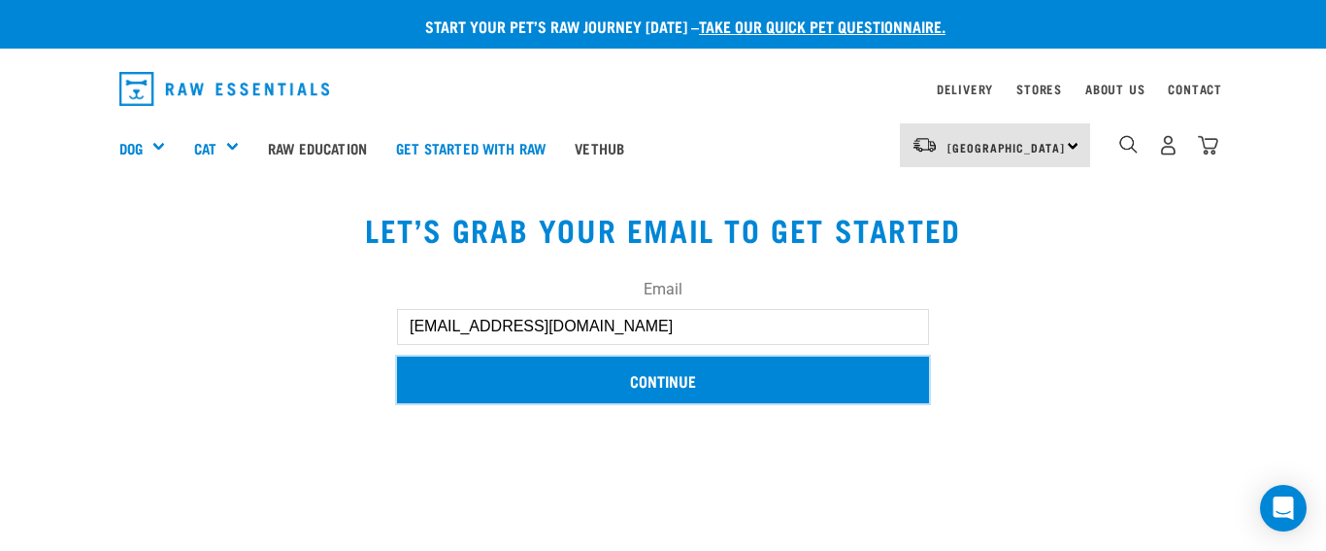
click at [668, 374] on input "Continue" at bounding box center [663, 379] width 532 height 47
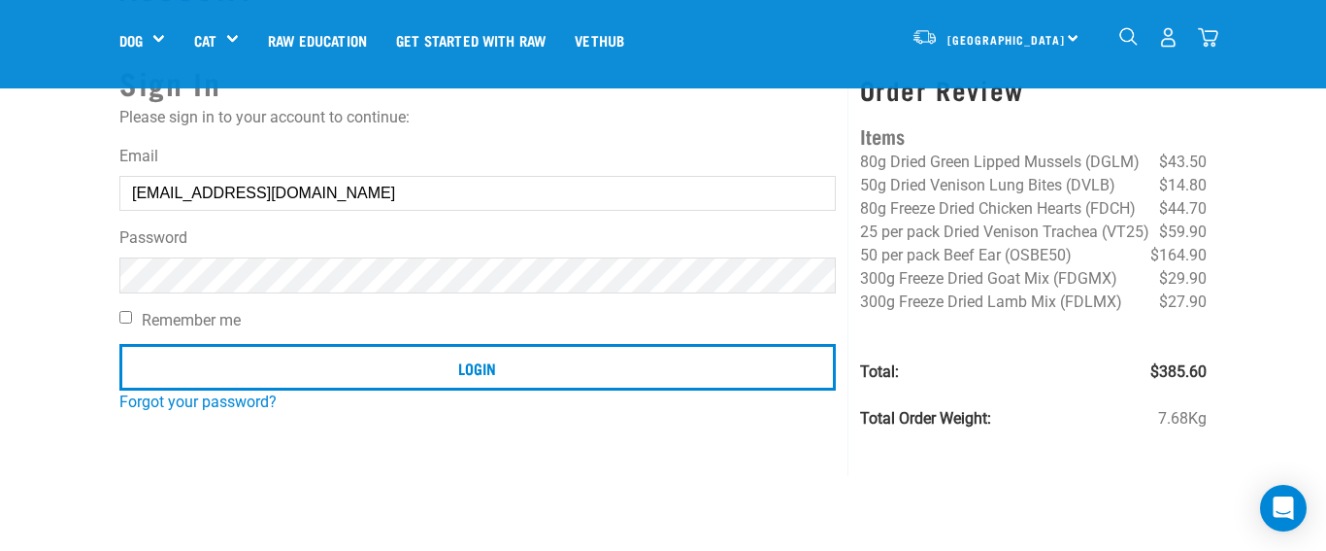
scroll to position [89, 0]
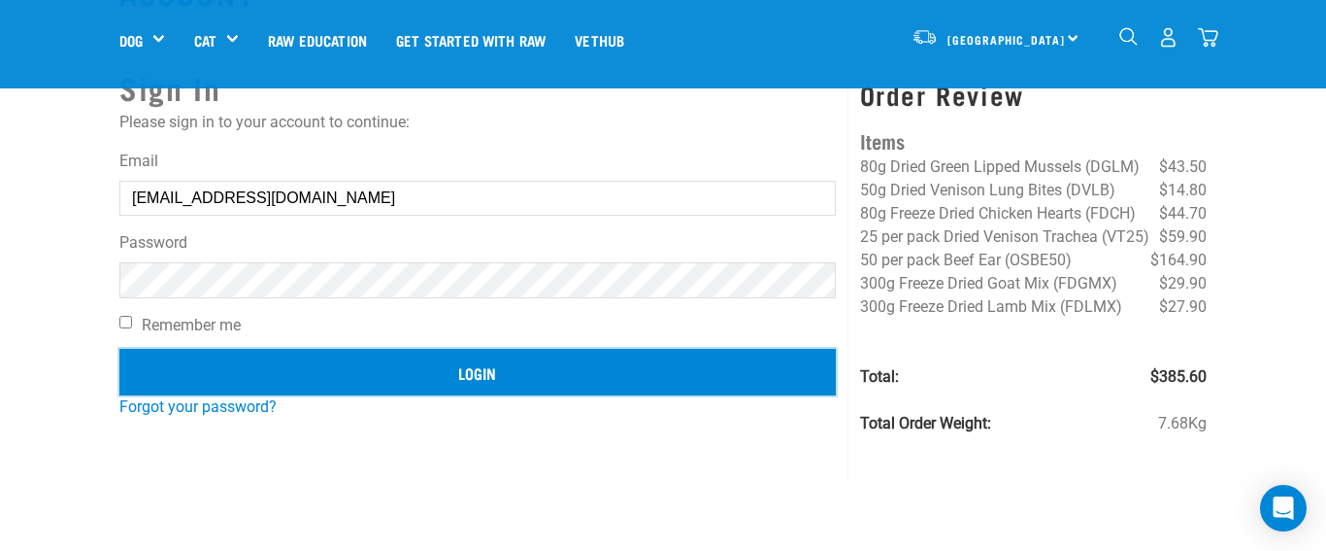
click at [526, 364] on input "Login" at bounding box center [477, 372] width 717 height 47
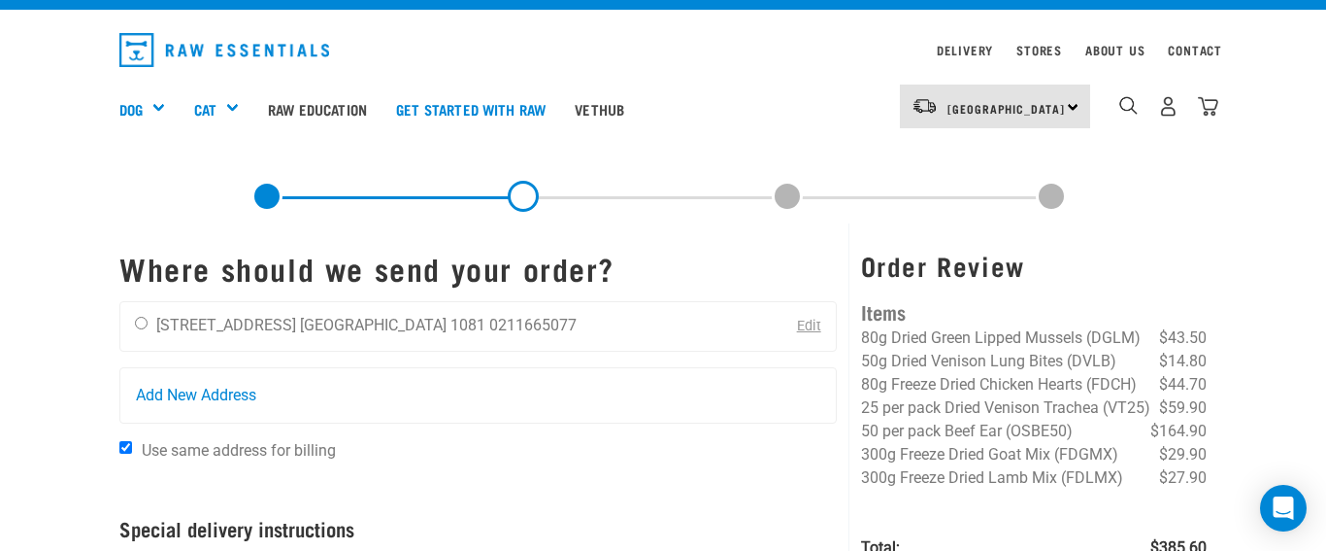
scroll to position [38, 0]
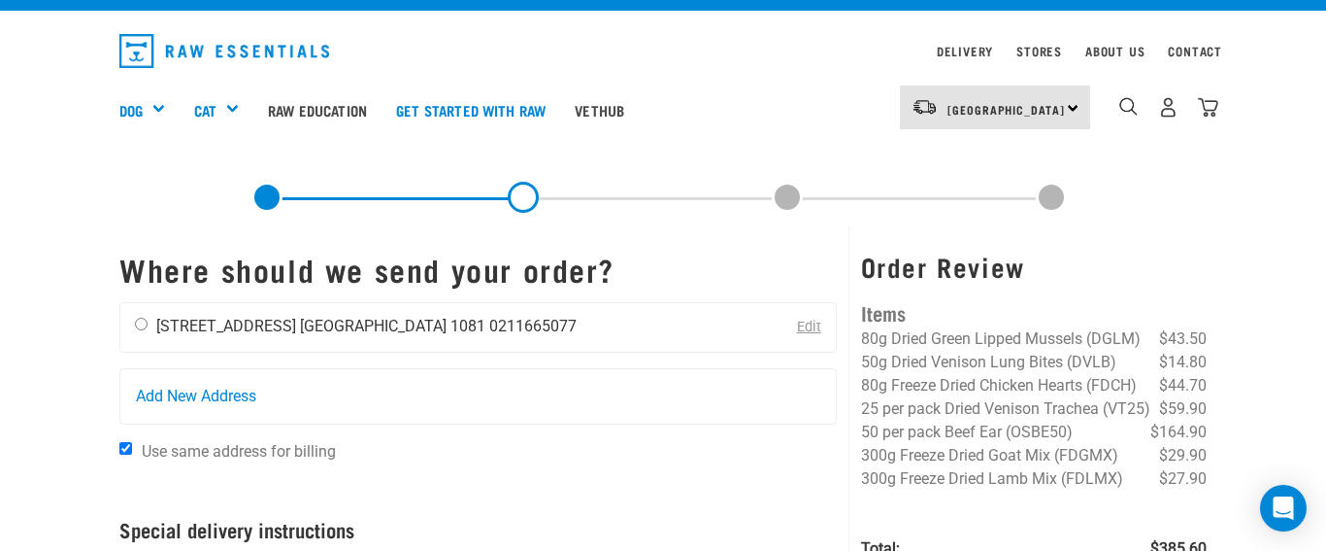
click at [141, 319] on input "radio" at bounding box center [141, 324] width 13 height 13
radio input "true"
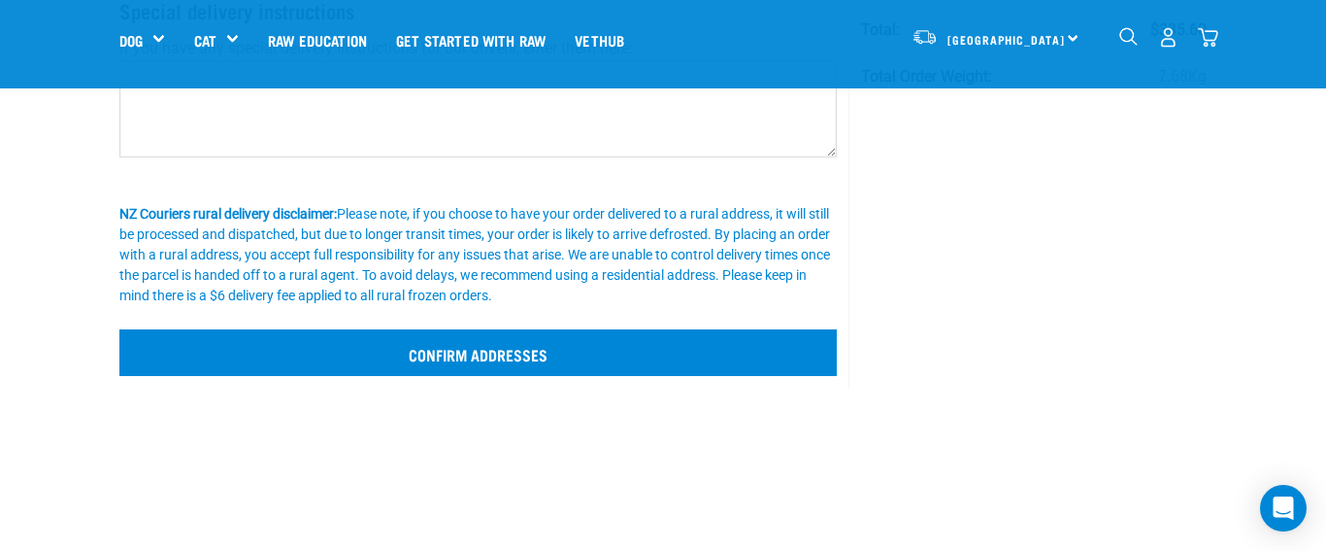
scroll to position [419, 0]
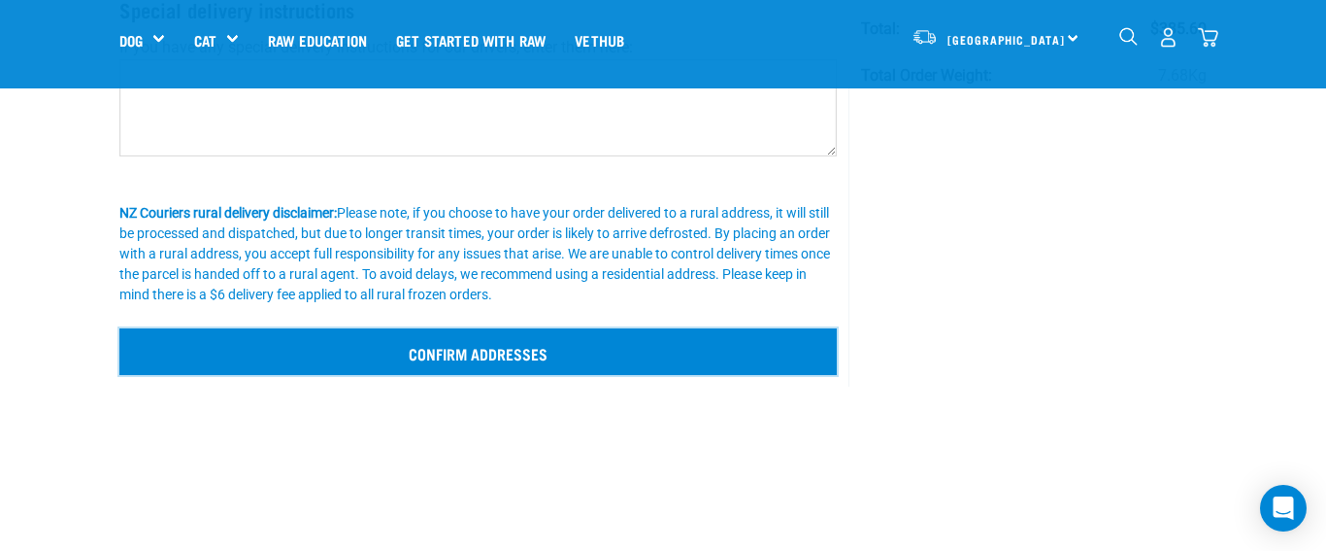
click at [368, 352] on input "Confirm addresses" at bounding box center [478, 351] width 718 height 47
click at [452, 352] on input "Confirm addresses" at bounding box center [478, 351] width 718 height 47
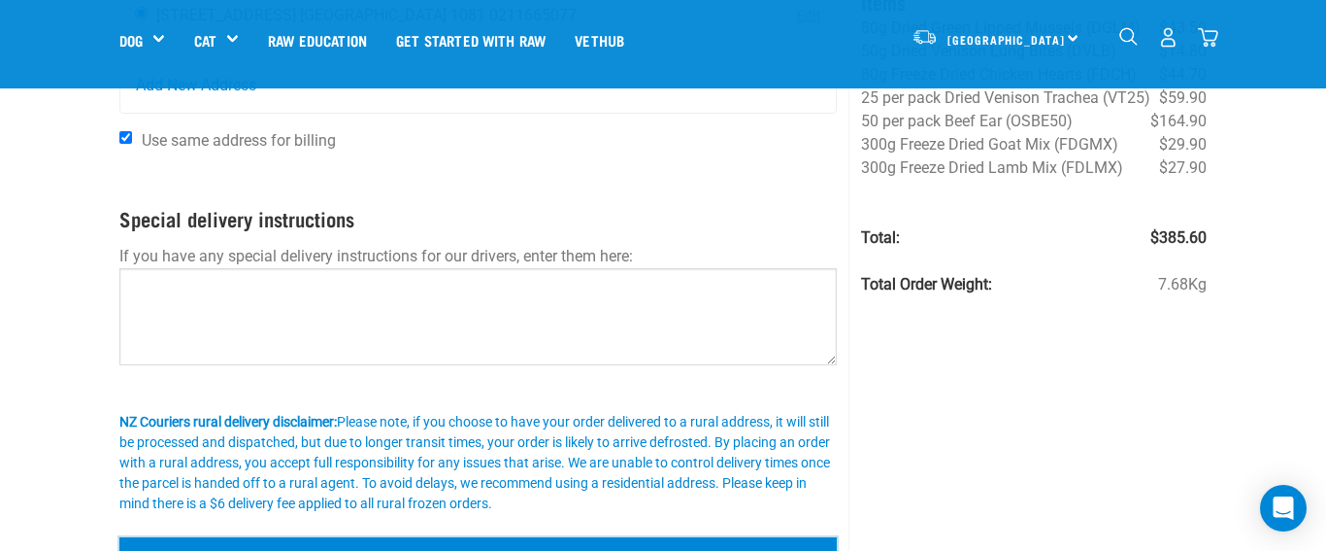
scroll to position [183, 0]
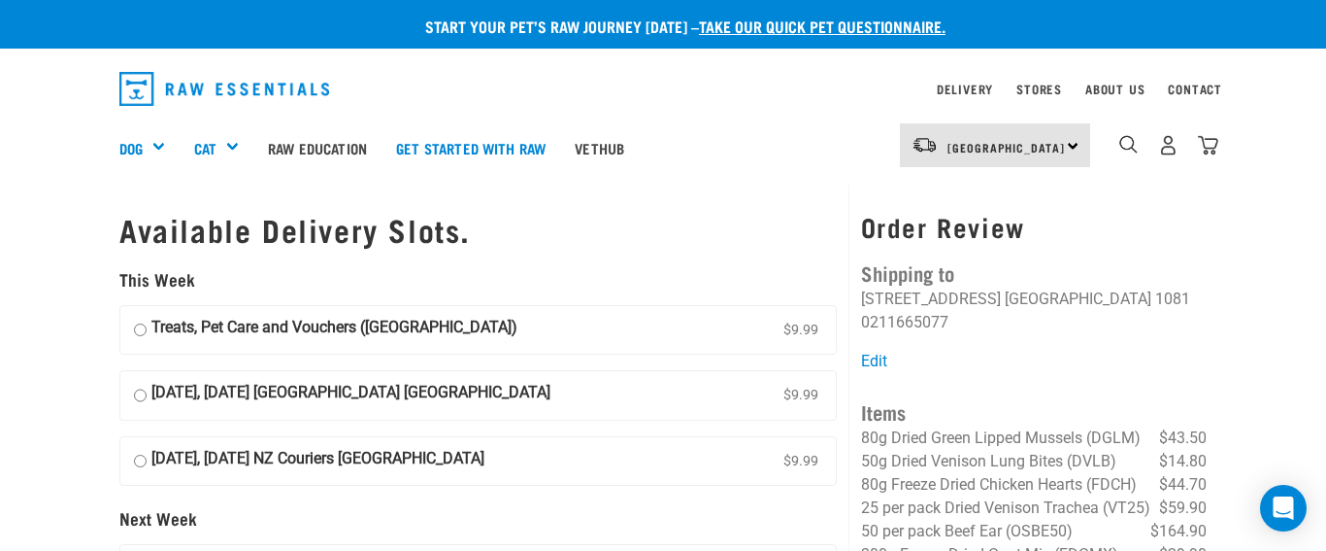
click at [142, 330] on input "Treats, Pet Care and Vouchers (North Island) $9.99" at bounding box center [140, 330] width 13 height 29
radio input "true"
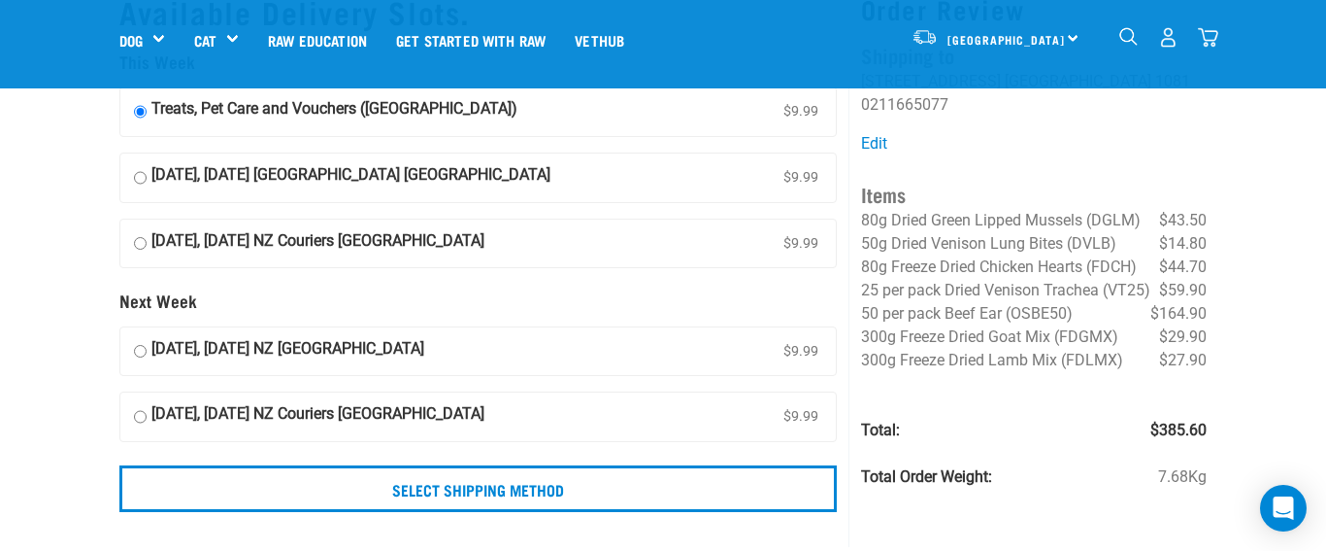
scroll to position [114, 0]
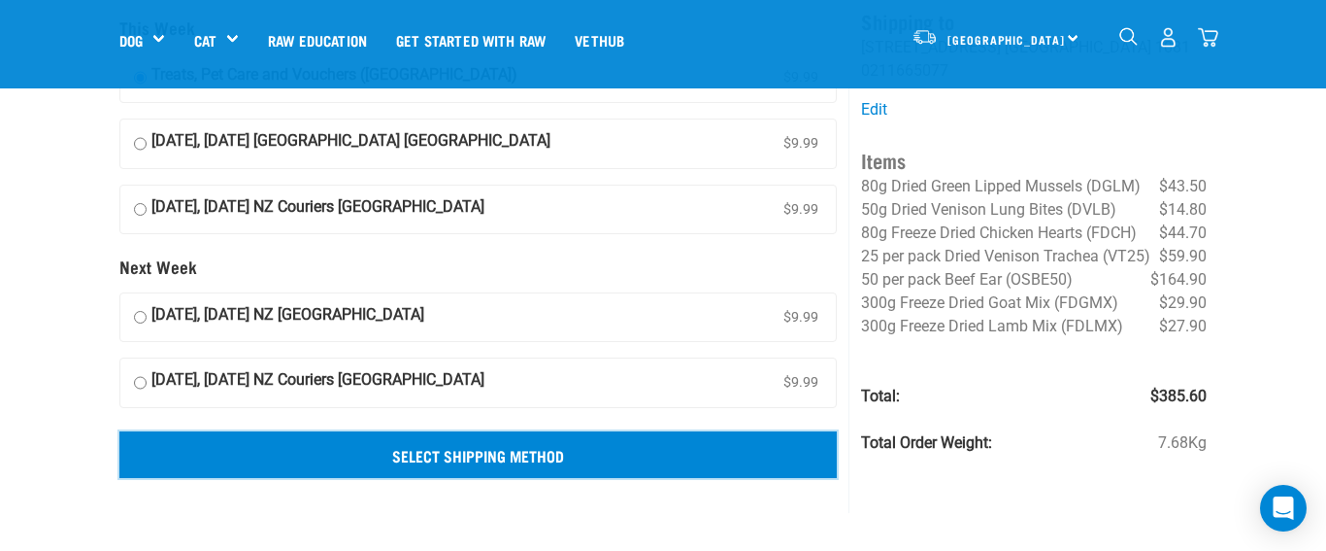
click at [508, 453] on input "Select Shipping Method" at bounding box center [478, 454] width 718 height 47
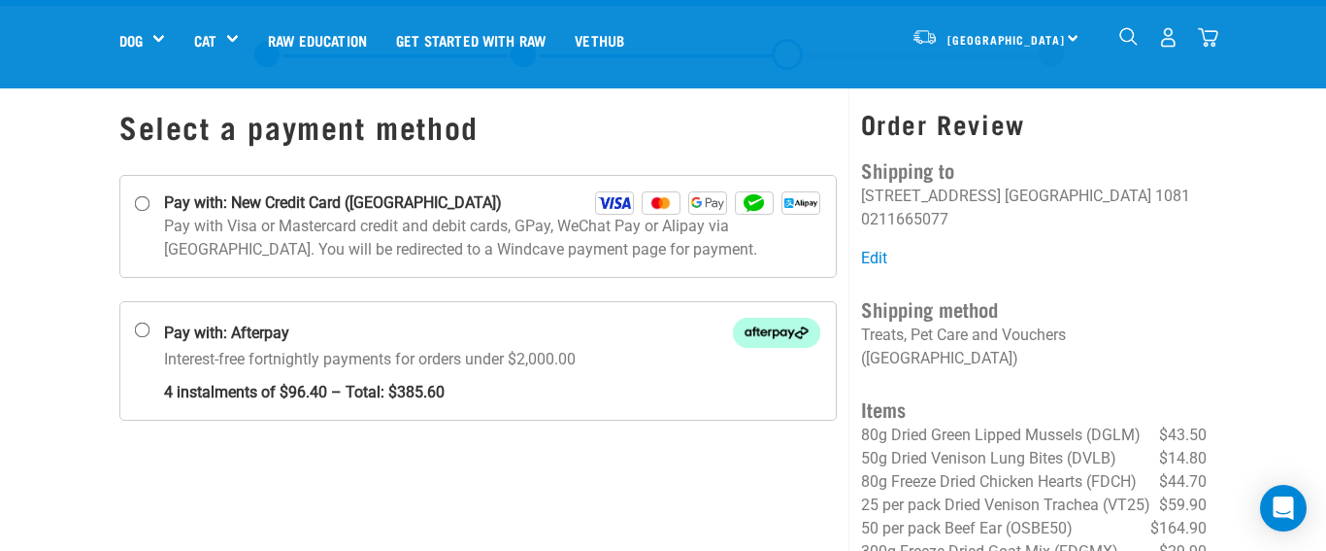
scroll to position [40, 0]
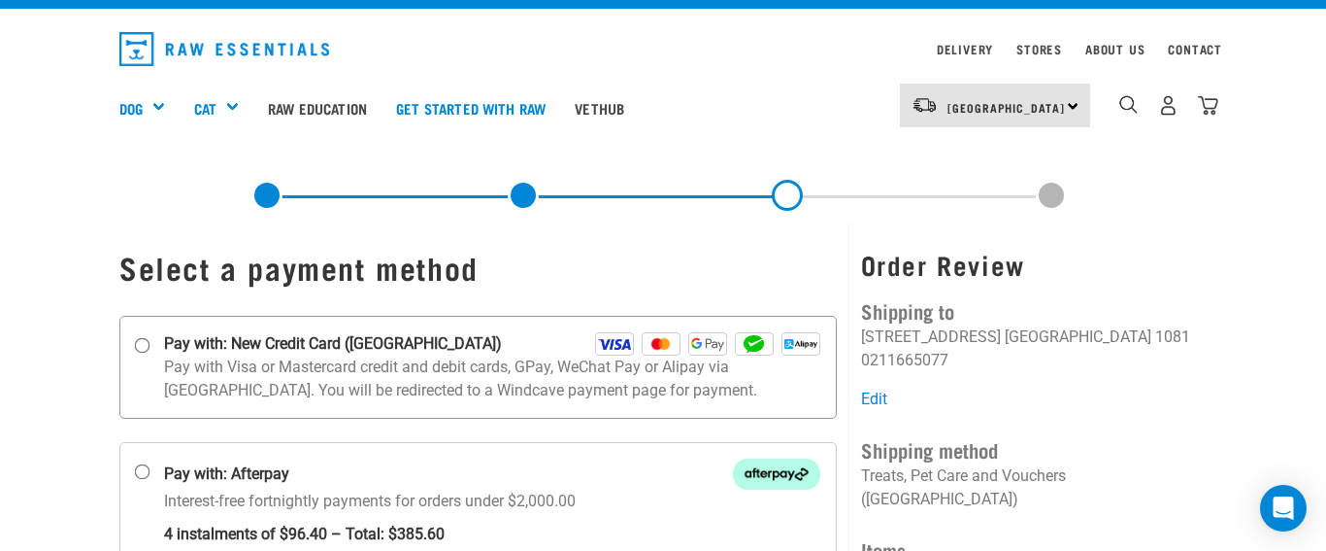
click at [143, 344] on input "Pay with: New Credit Card ([GEOGRAPHIC_DATA])" at bounding box center [143, 345] width 16 height 16
radio input "true"
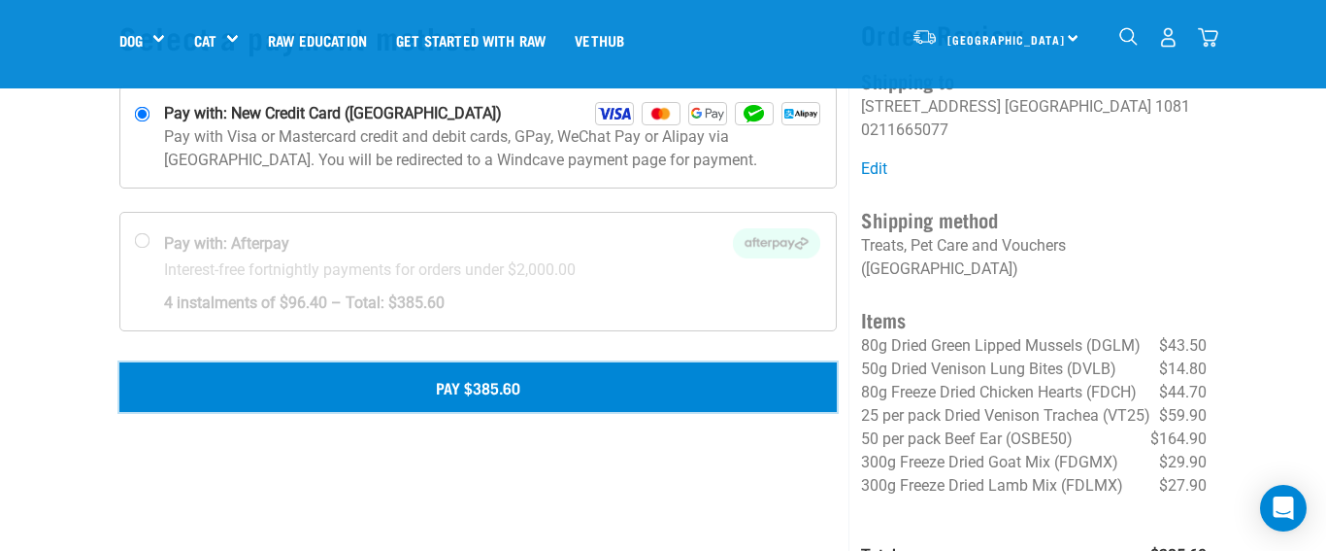
click at [260, 372] on button "Pay $385.60" at bounding box center [478, 386] width 718 height 49
